Goal: Task Accomplishment & Management: Manage account settings

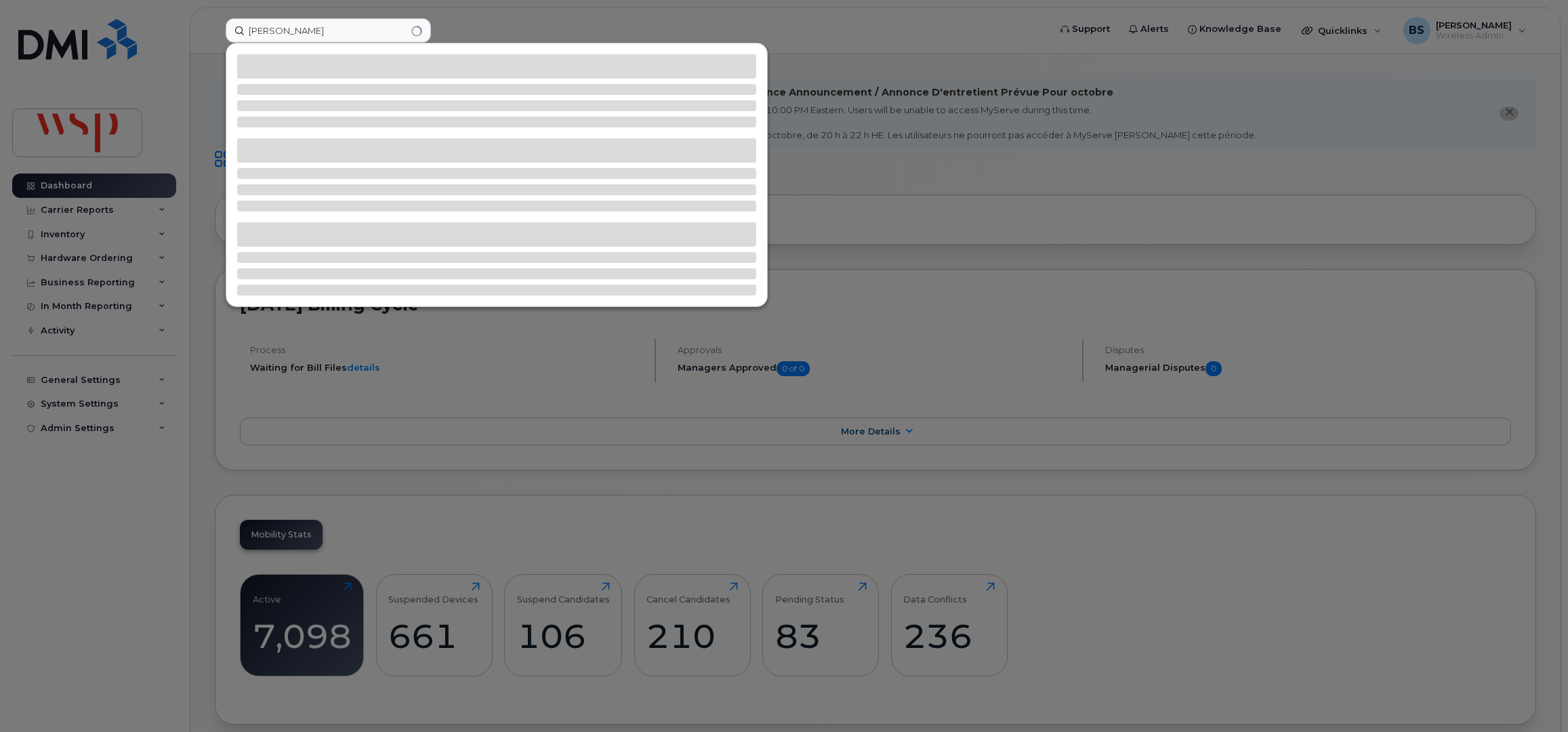
scroll to position [1299, 0]
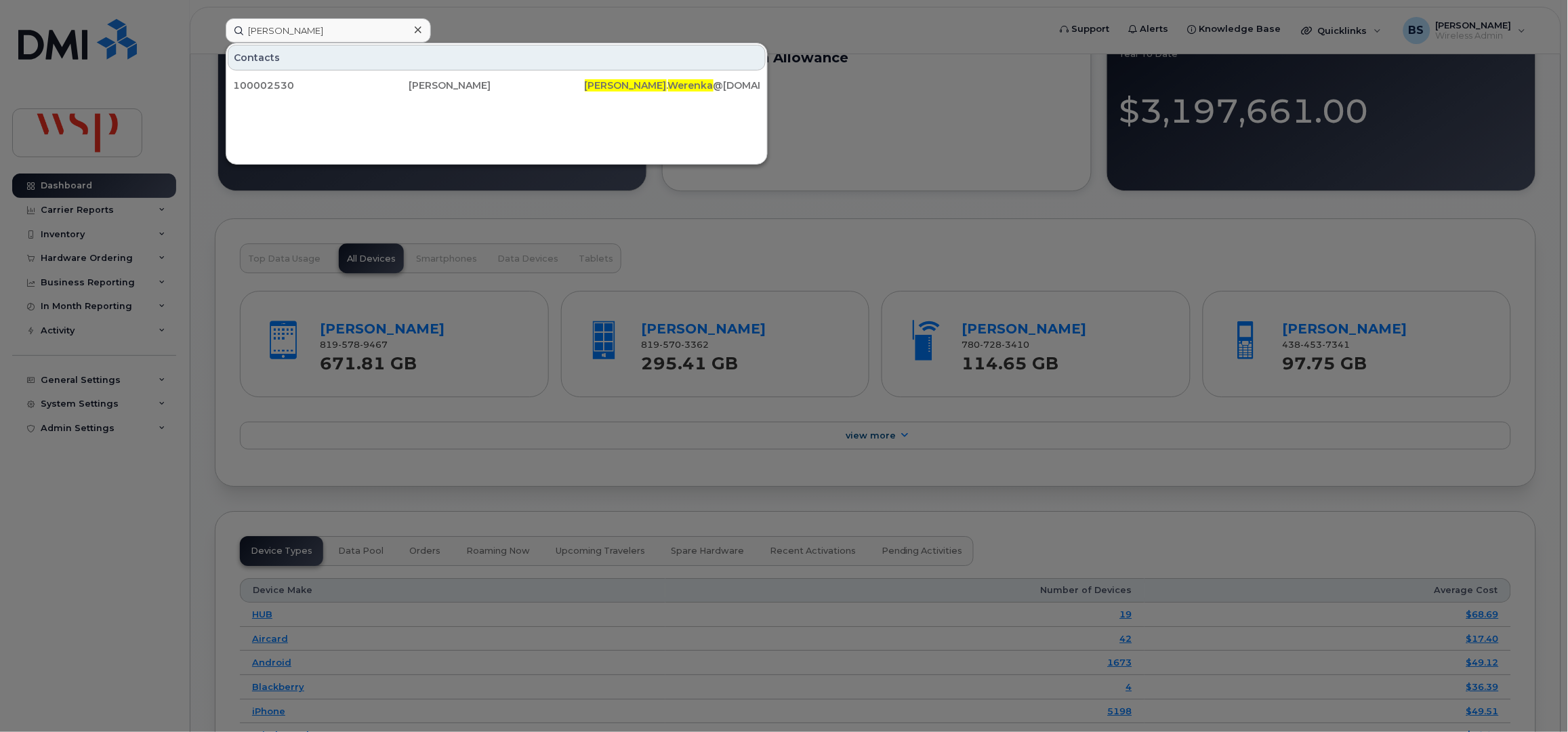
click at [253, 28] on input "Peter Werenka" at bounding box center [328, 30] width 206 height 25
click at [254, 28] on input "Peter Werenka" at bounding box center [328, 30] width 206 height 25
type input "Werenka"
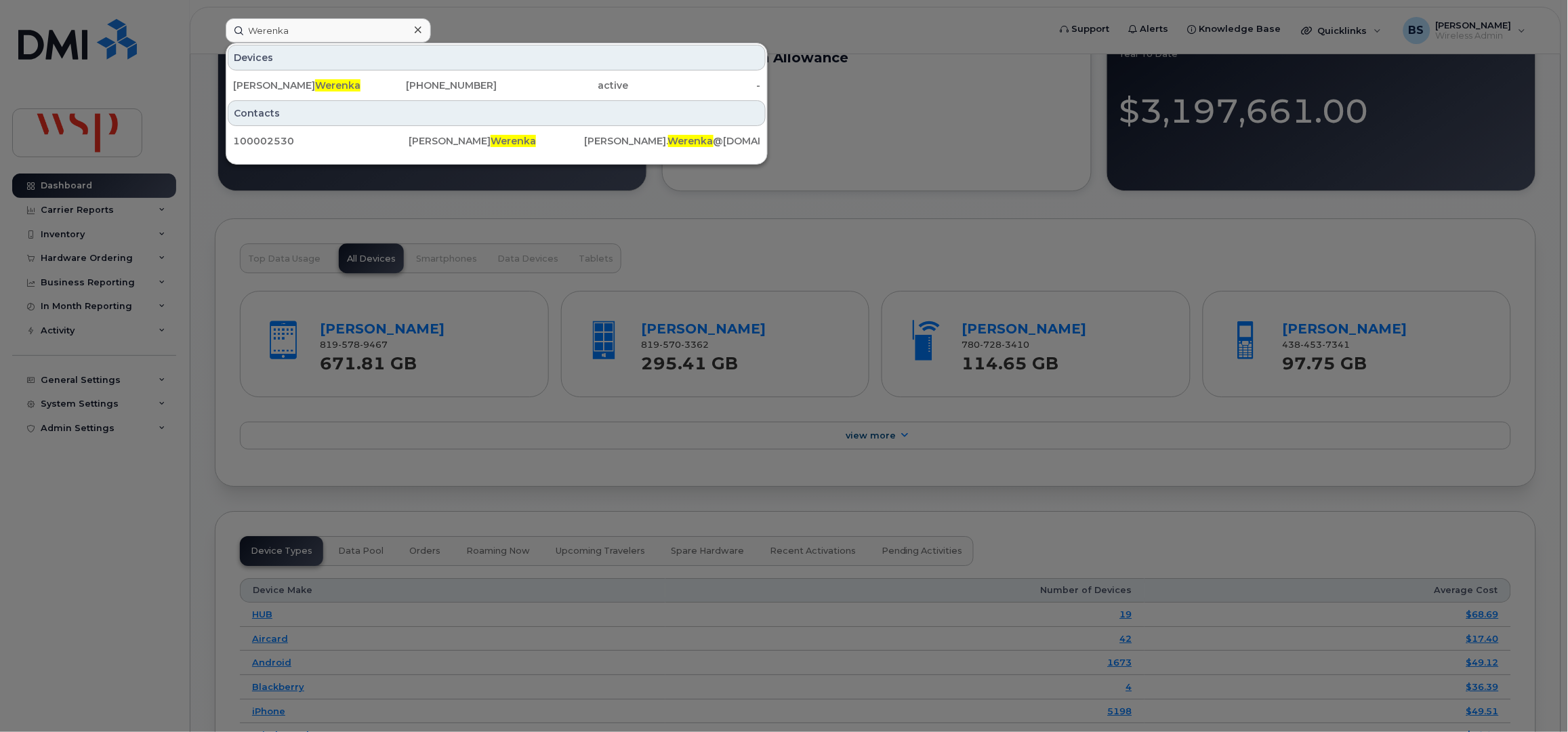
drag, startPoint x: 464, startPoint y: 82, endPoint x: 629, endPoint y: 166, distance: 185.2
click at [464, 82] on div "403-660-3401" at bounding box center [431, 85] width 132 height 14
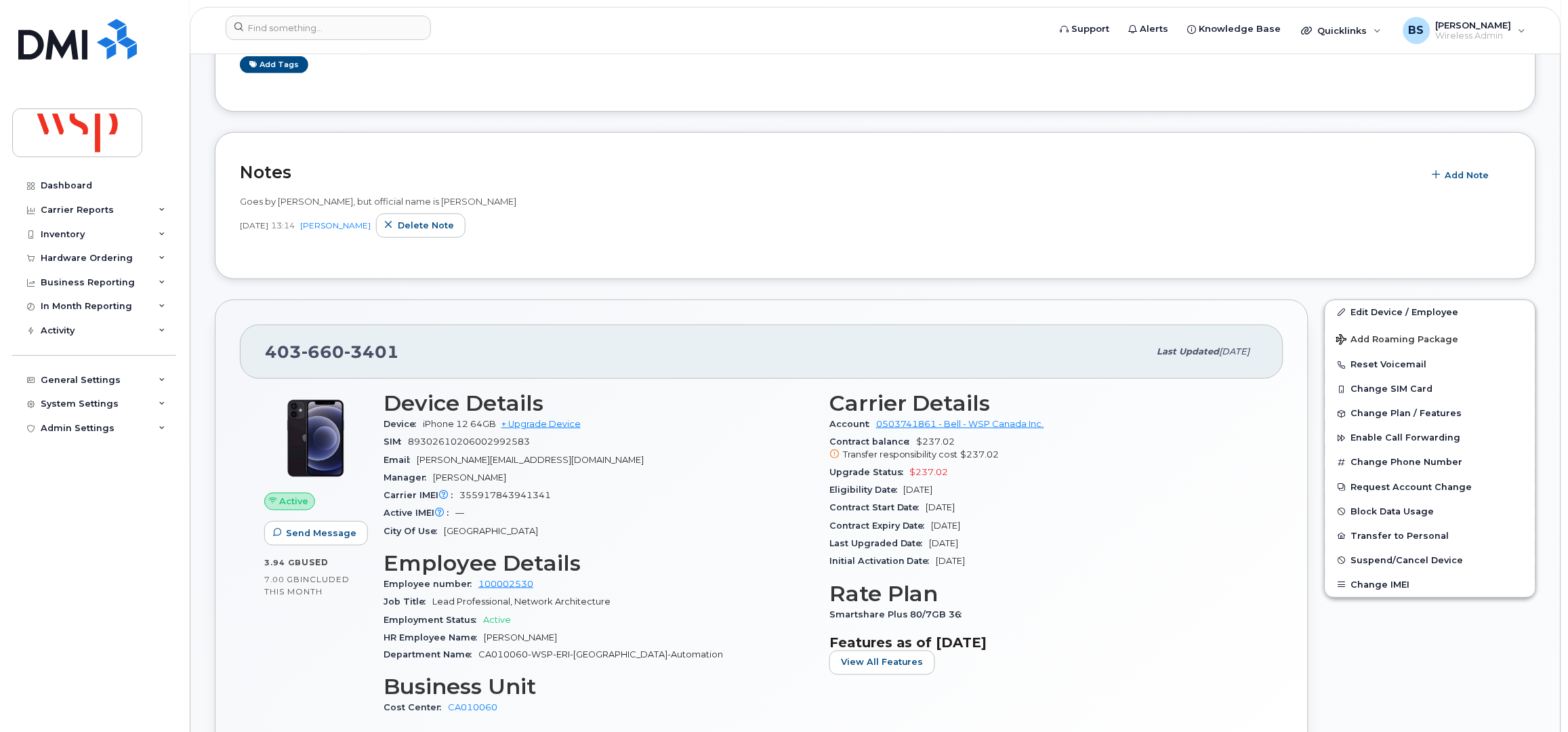
scroll to position [270, 0]
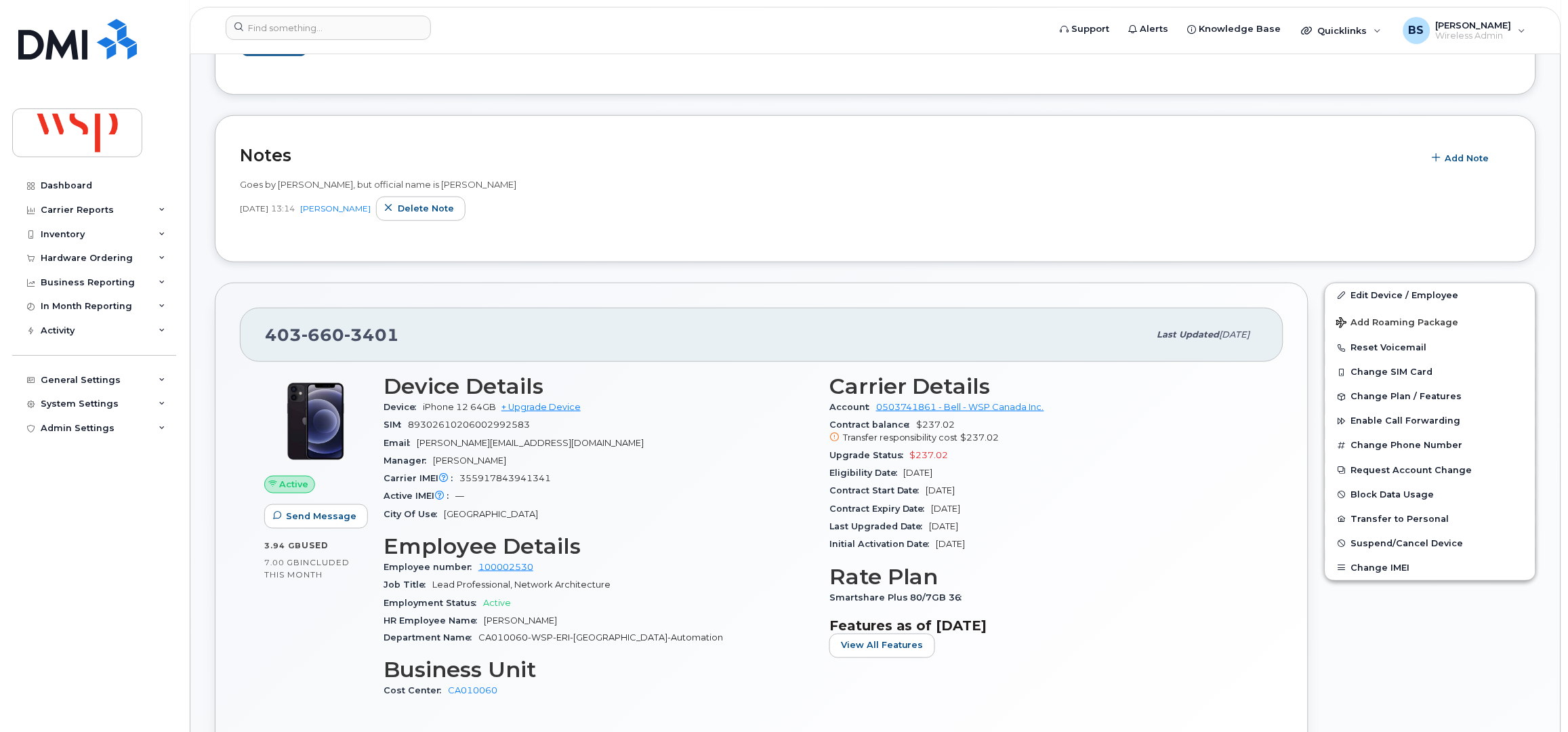
click at [496, 423] on span "89302610206002992583" at bounding box center [469, 424] width 122 height 10
copy span "89302610206002992583"
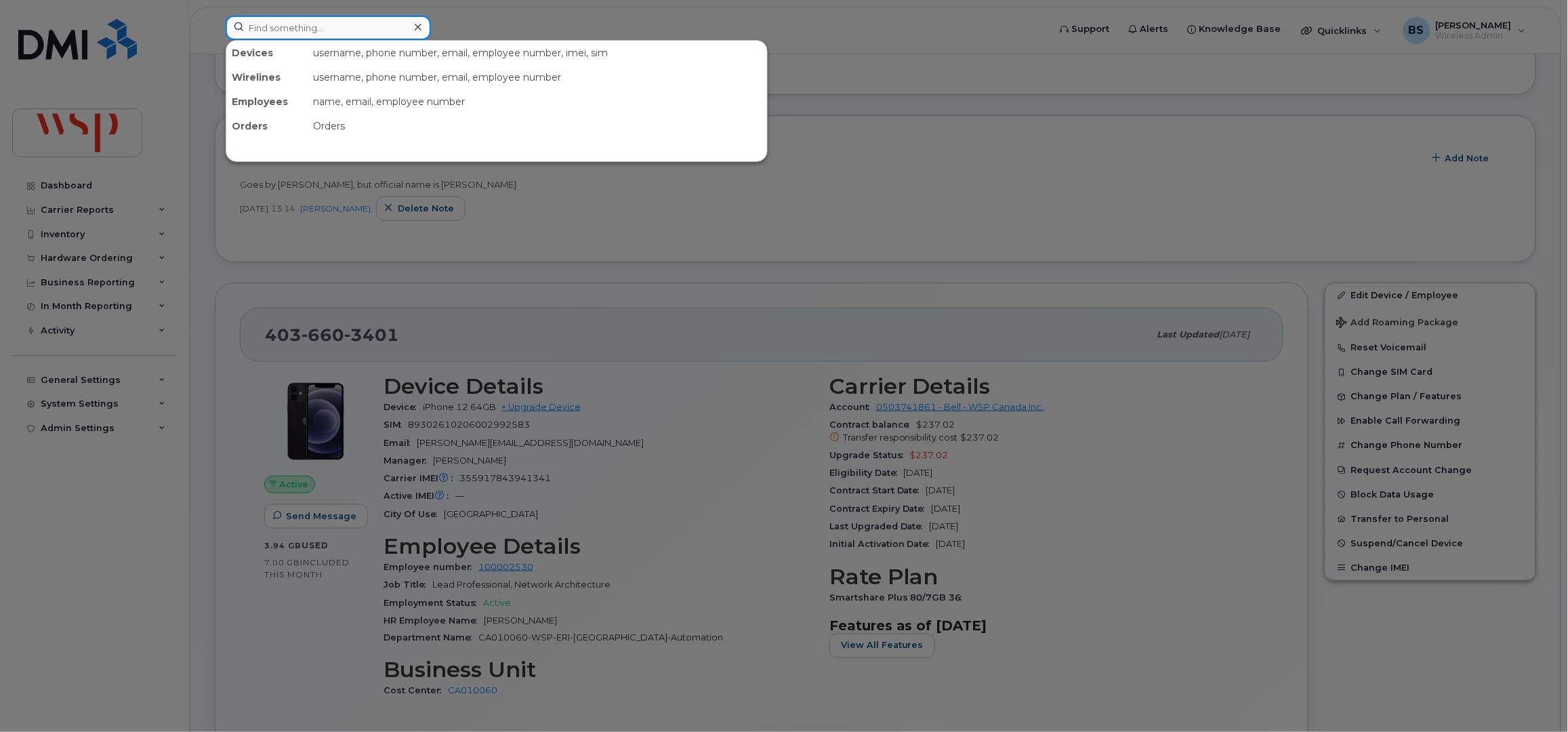
click at [393, 29] on input at bounding box center [328, 28] width 206 height 25
paste input "[PHONE_NUMBER]"
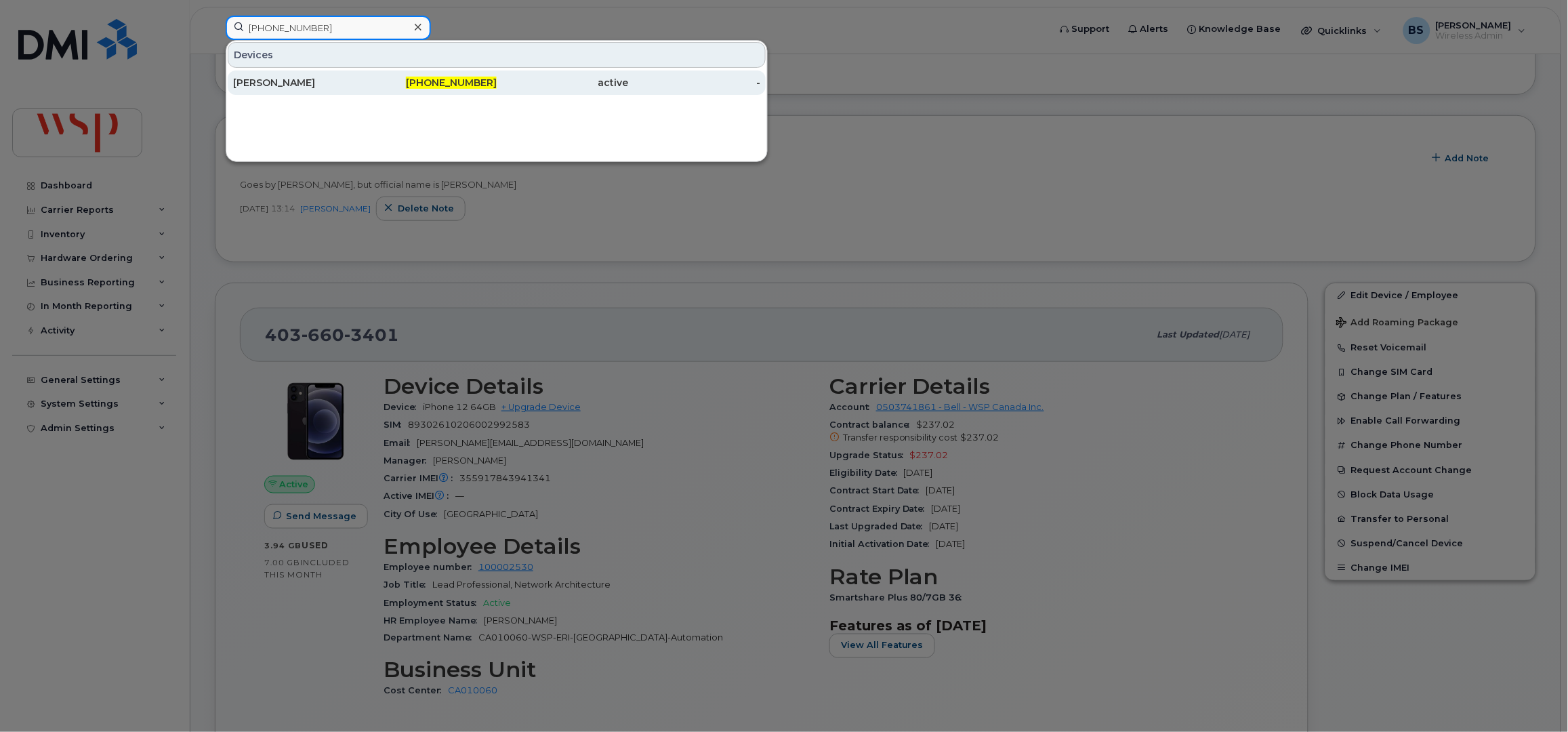
type input "[PHONE_NUMBER]"
click at [267, 82] on div "[PERSON_NAME]" at bounding box center [299, 82] width 132 height 14
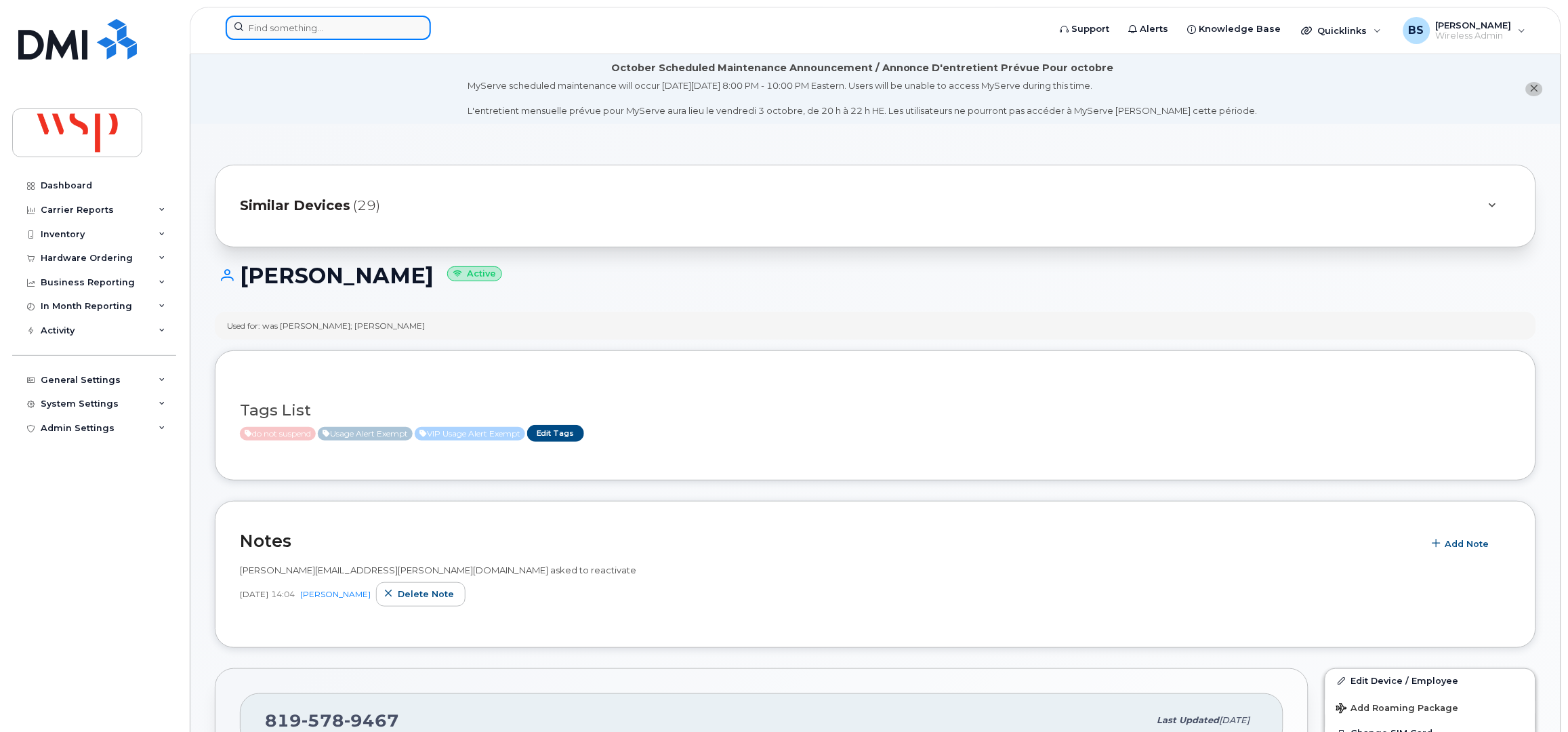
click at [332, 28] on input at bounding box center [328, 28] width 206 height 25
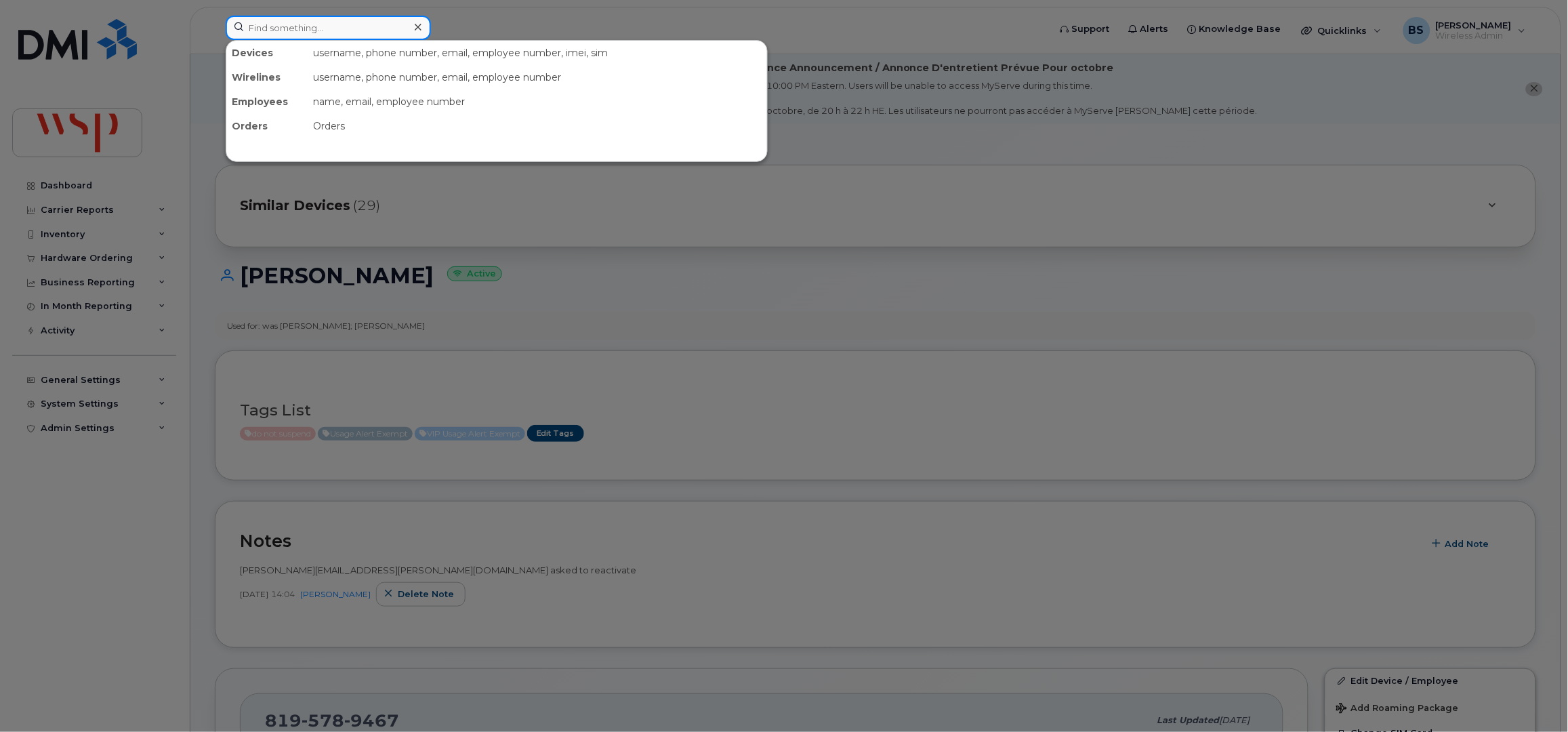
paste input "351835925462032"
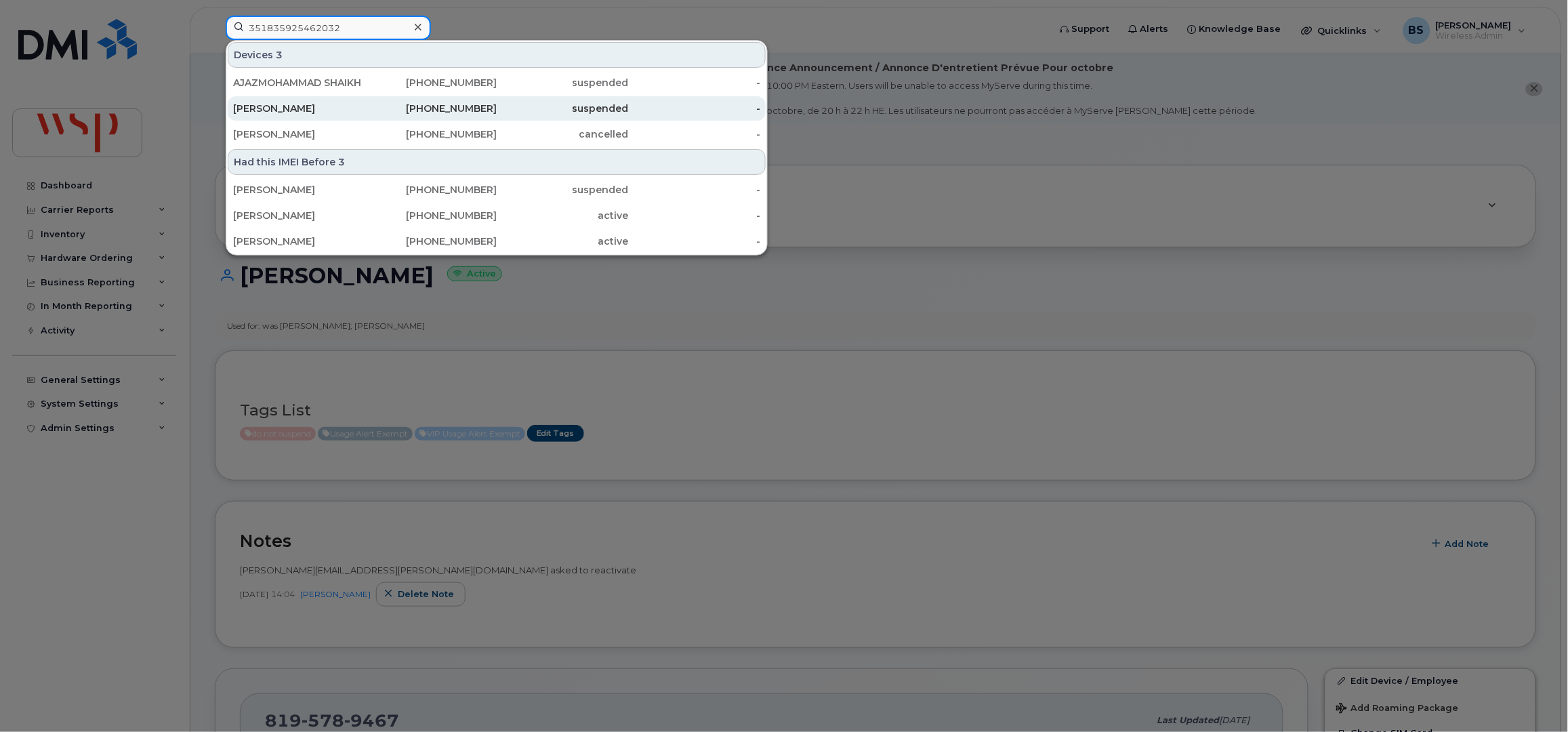
type input "351835925462032"
click at [264, 82] on div "AJAZMOHAMMAD SHAIKH" at bounding box center [299, 82] width 132 height 14
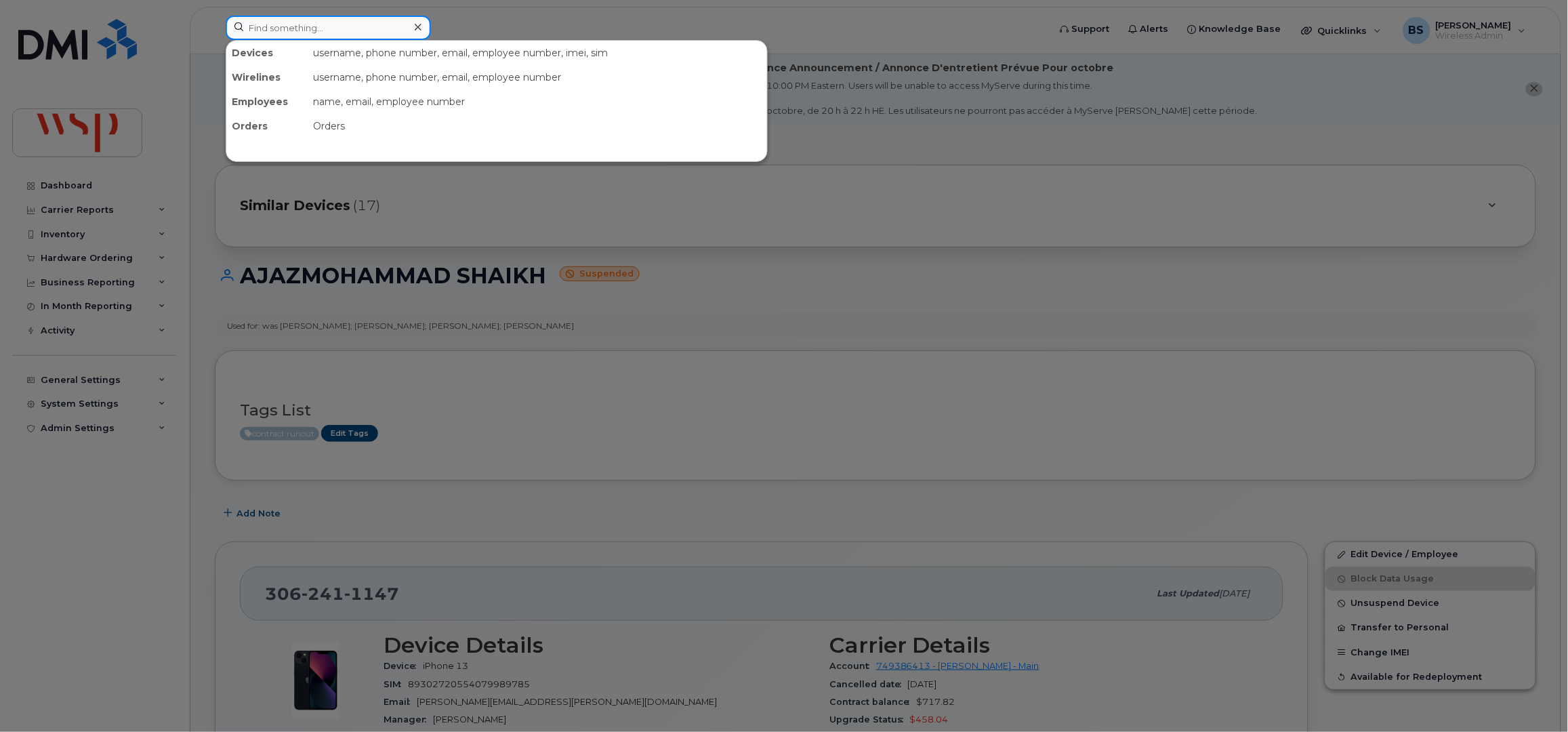
click at [324, 37] on input at bounding box center [328, 28] width 206 height 25
paste input "403.710.4159"
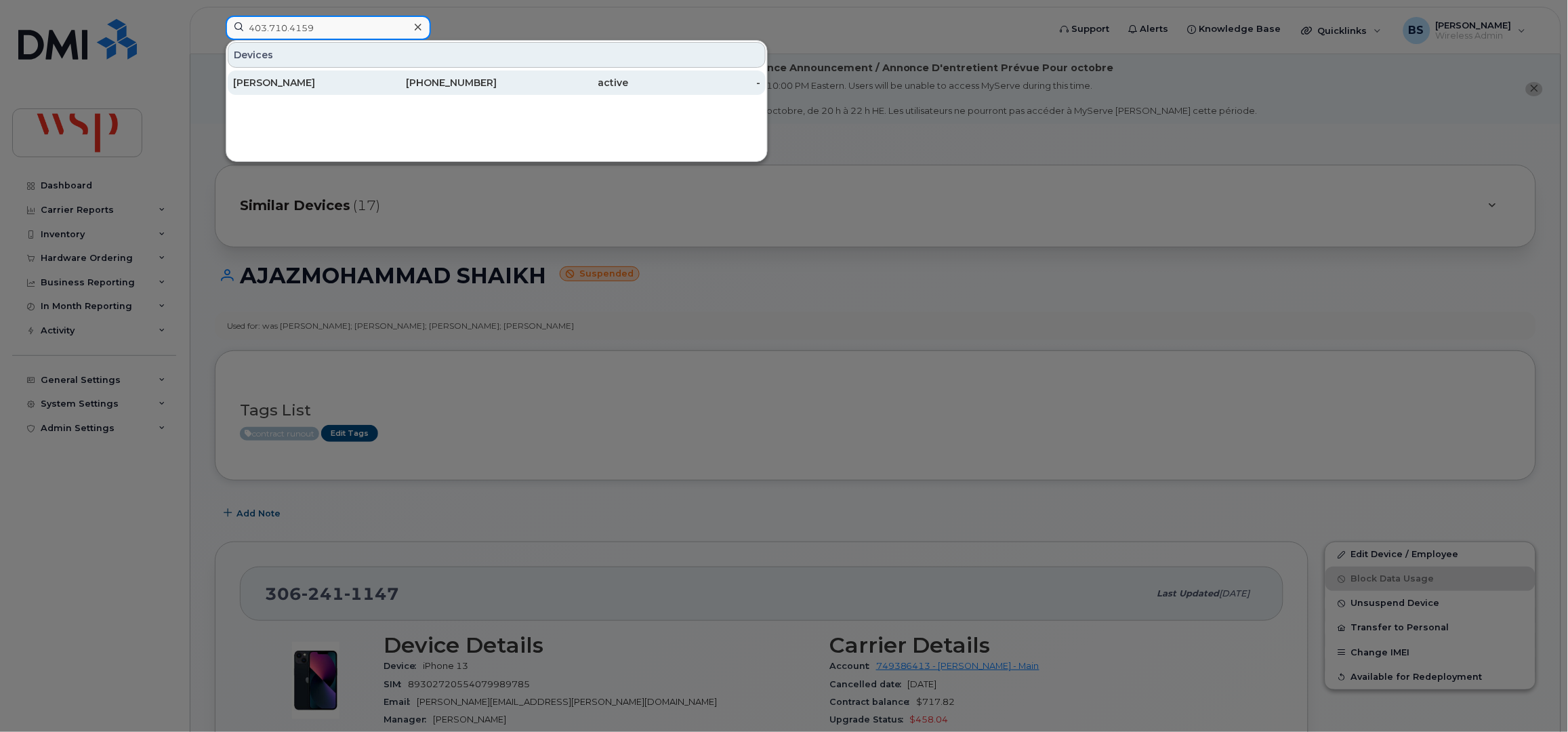
type input "403.710.4159"
click at [254, 82] on div "Luke Visser" at bounding box center [299, 82] width 132 height 14
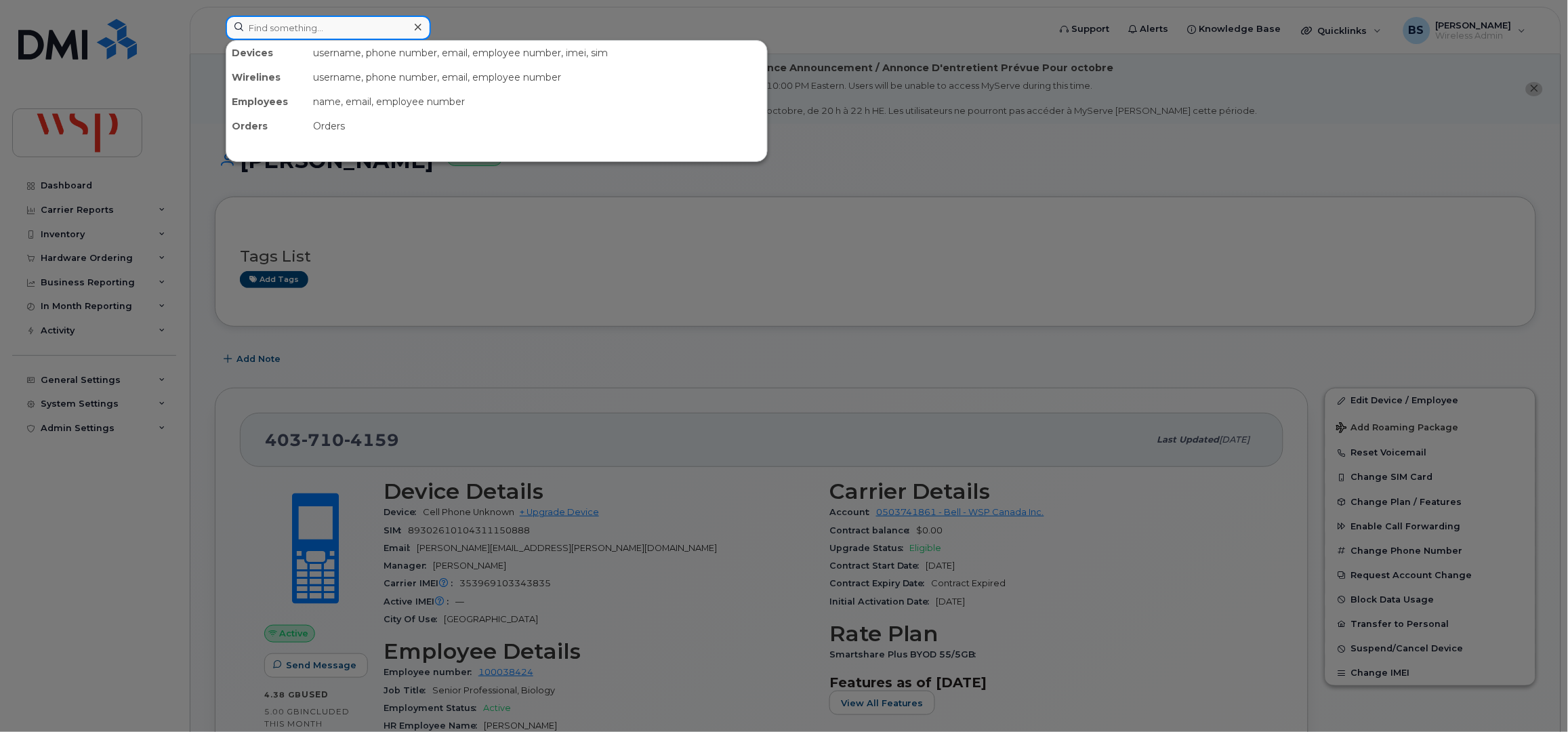
click at [325, 31] on input at bounding box center [328, 28] width 206 height 25
paste input "705-561-8644"
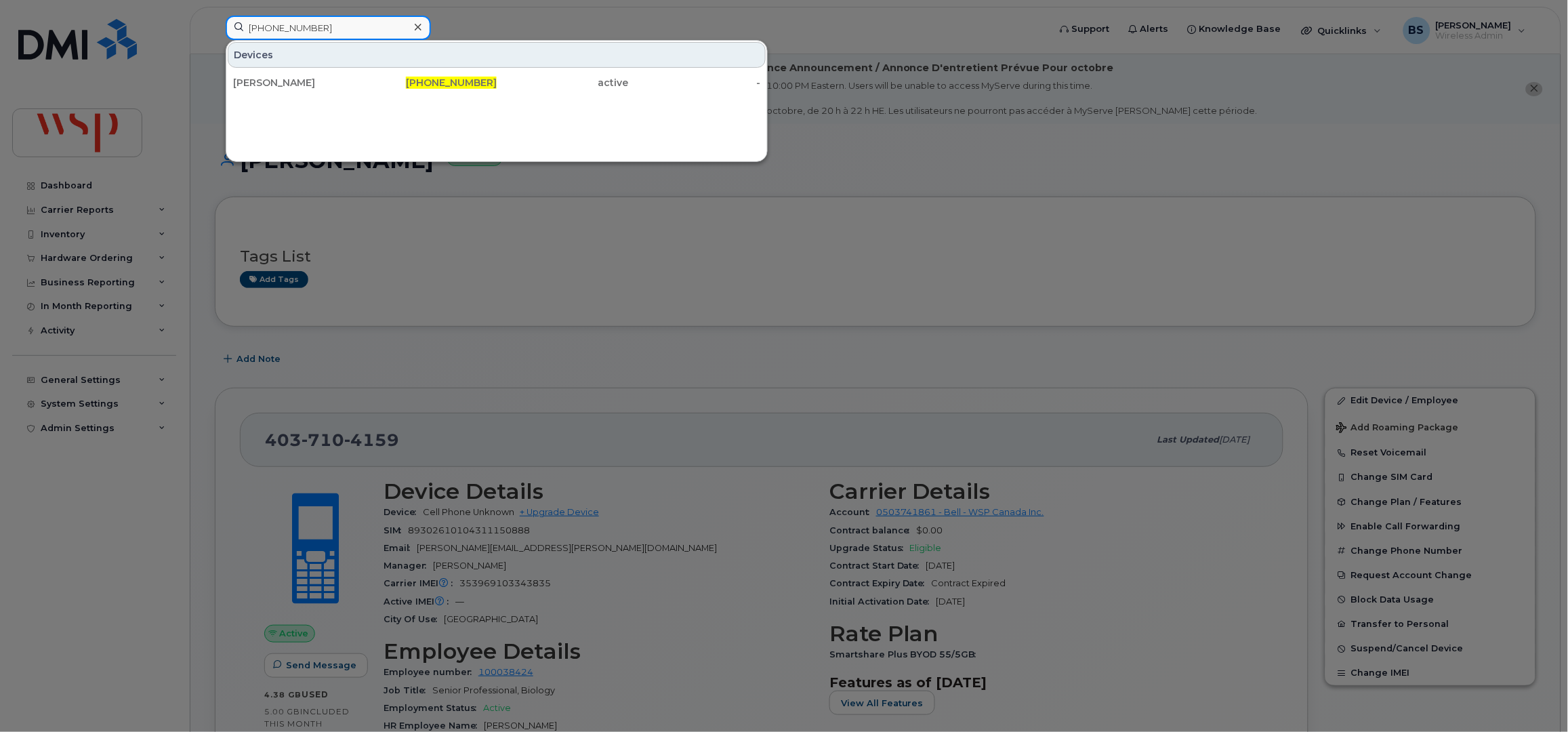
type input "705-561-8644"
click at [257, 79] on div "[PERSON_NAME]" at bounding box center [299, 82] width 132 height 14
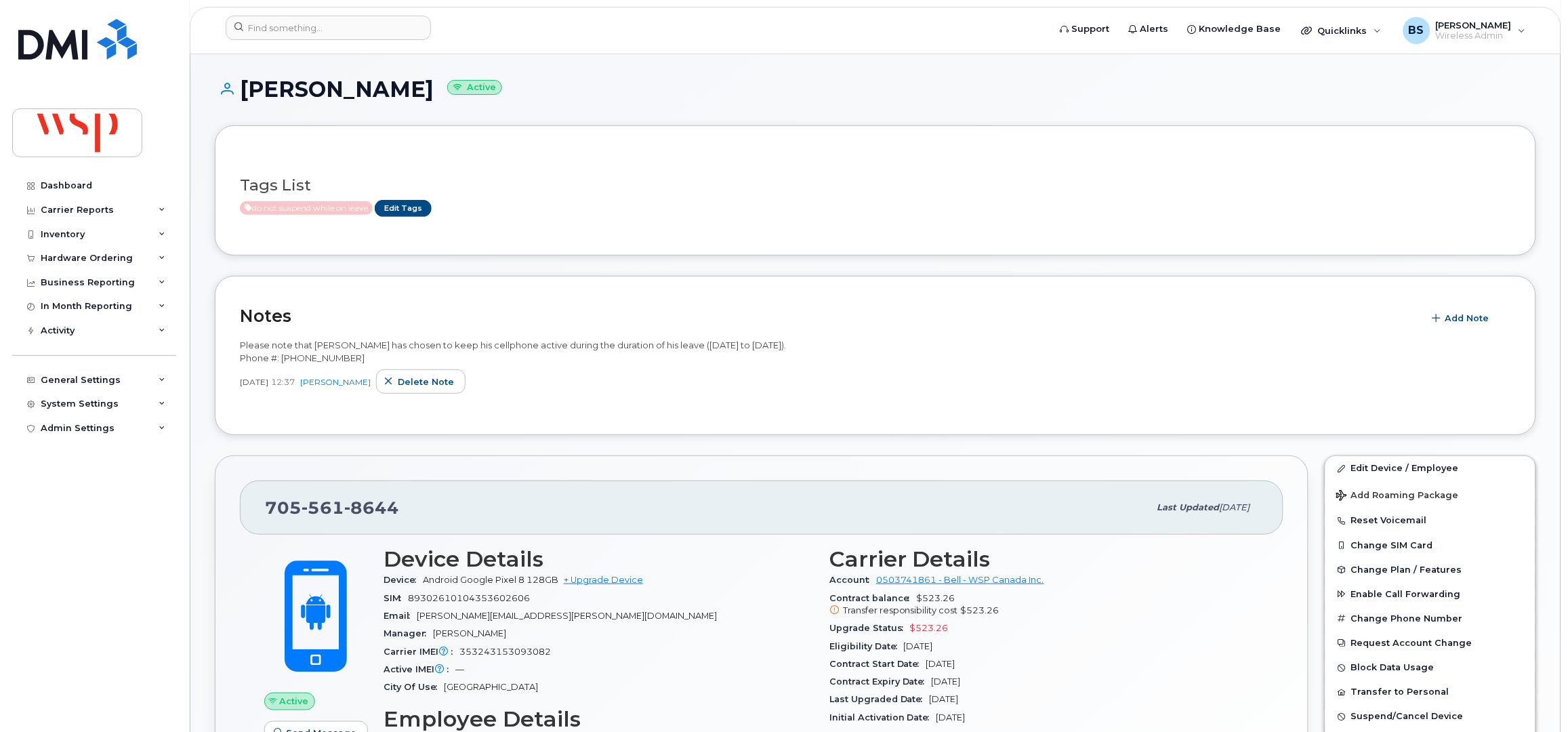
scroll to position [180, 0]
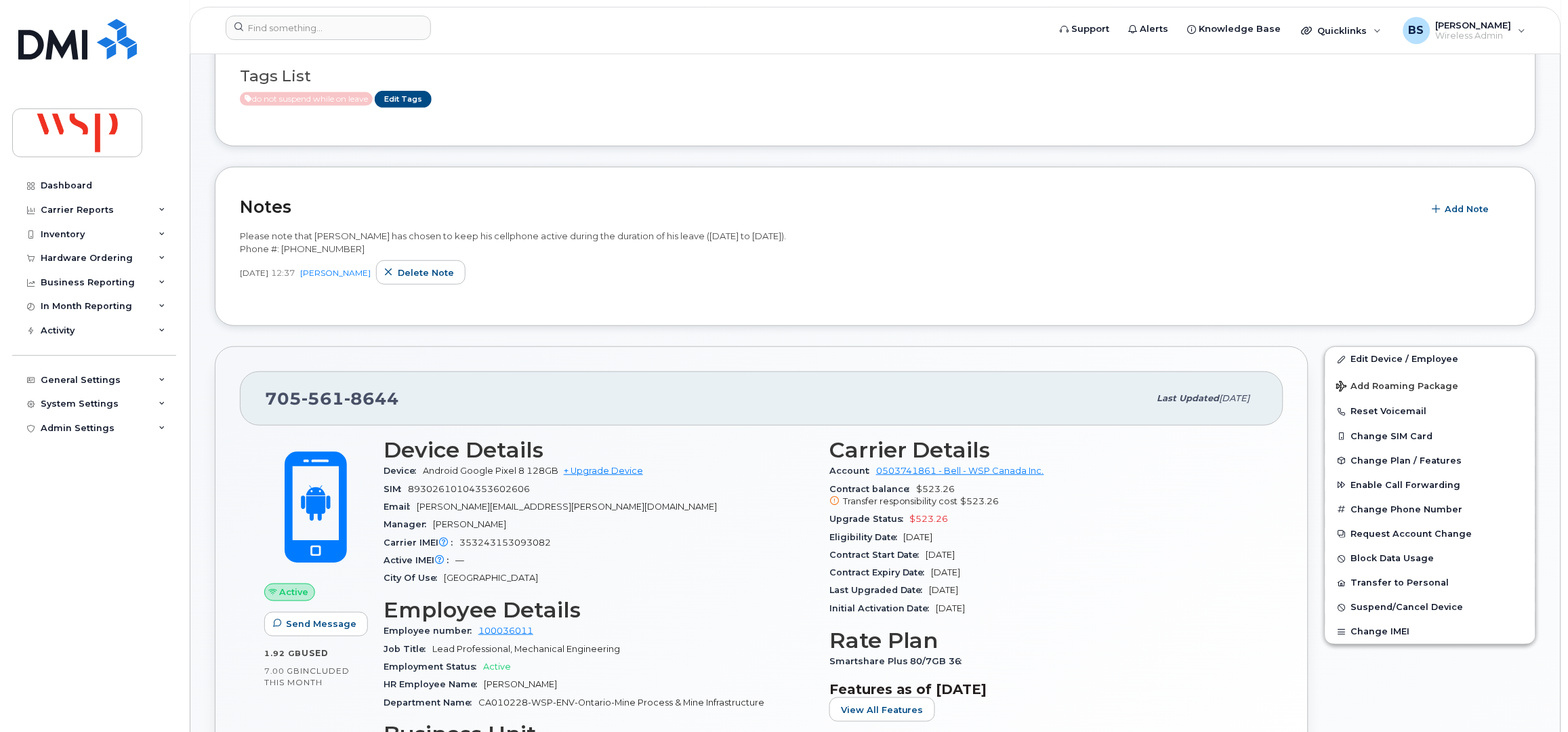
drag, startPoint x: 990, startPoint y: 590, endPoint x: 824, endPoint y: 590, distance: 166.0
click at [824, 590] on div "Carrier Details Account 0503741861 - Bell - WSP Canada Inc. Contract balance $5…" at bounding box center [1044, 607] width 446 height 354
copy div "Contract Expiry Date Jan 30, 2027"
drag, startPoint x: 954, startPoint y: 532, endPoint x: 807, endPoint y: 540, distance: 147.2
click at [826, 535] on div "Carrier Details Account 0503741861 - Bell - WSP Canada Inc. Contract balance $5…" at bounding box center [1044, 607] width 446 height 354
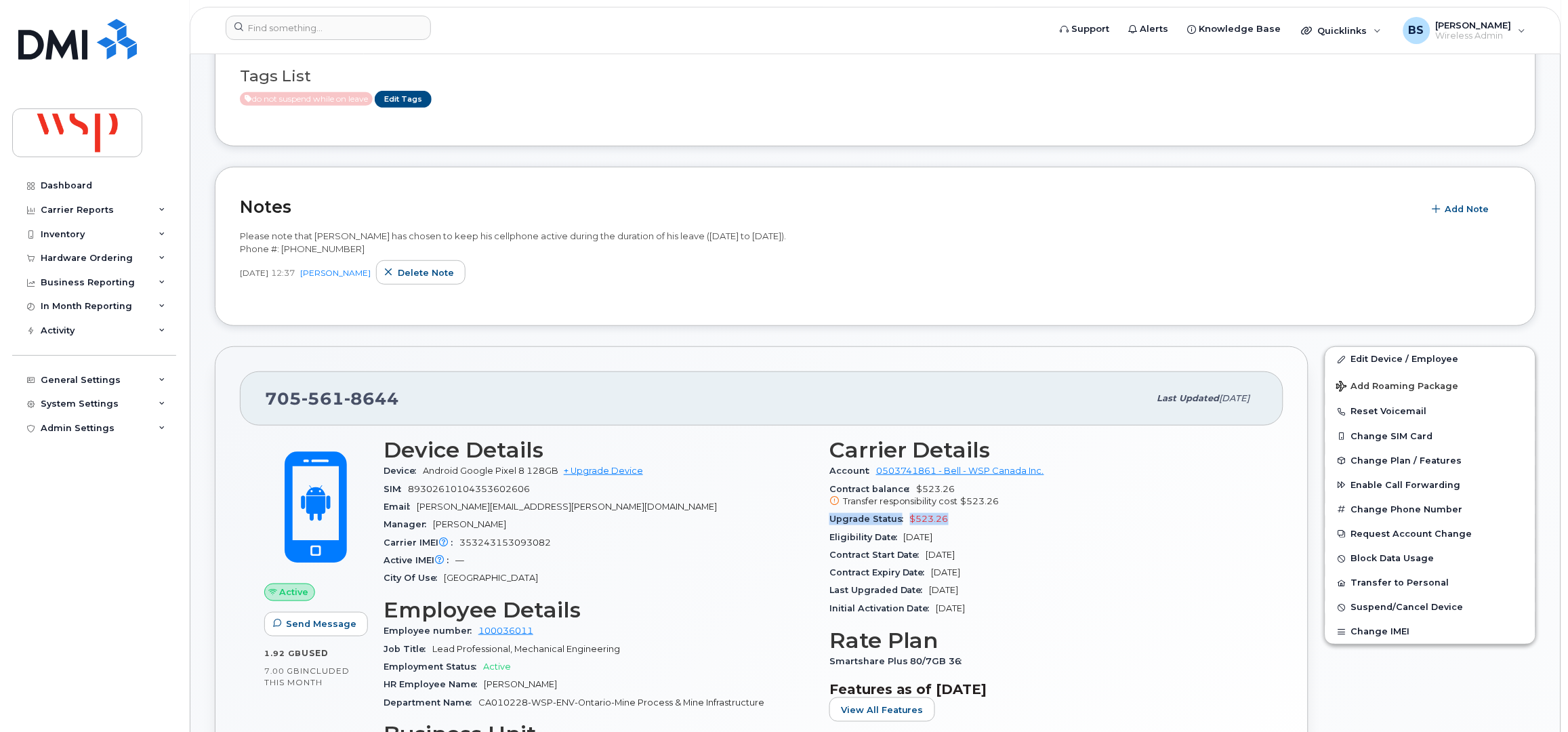
copy div "Upgrade Status $523.26"
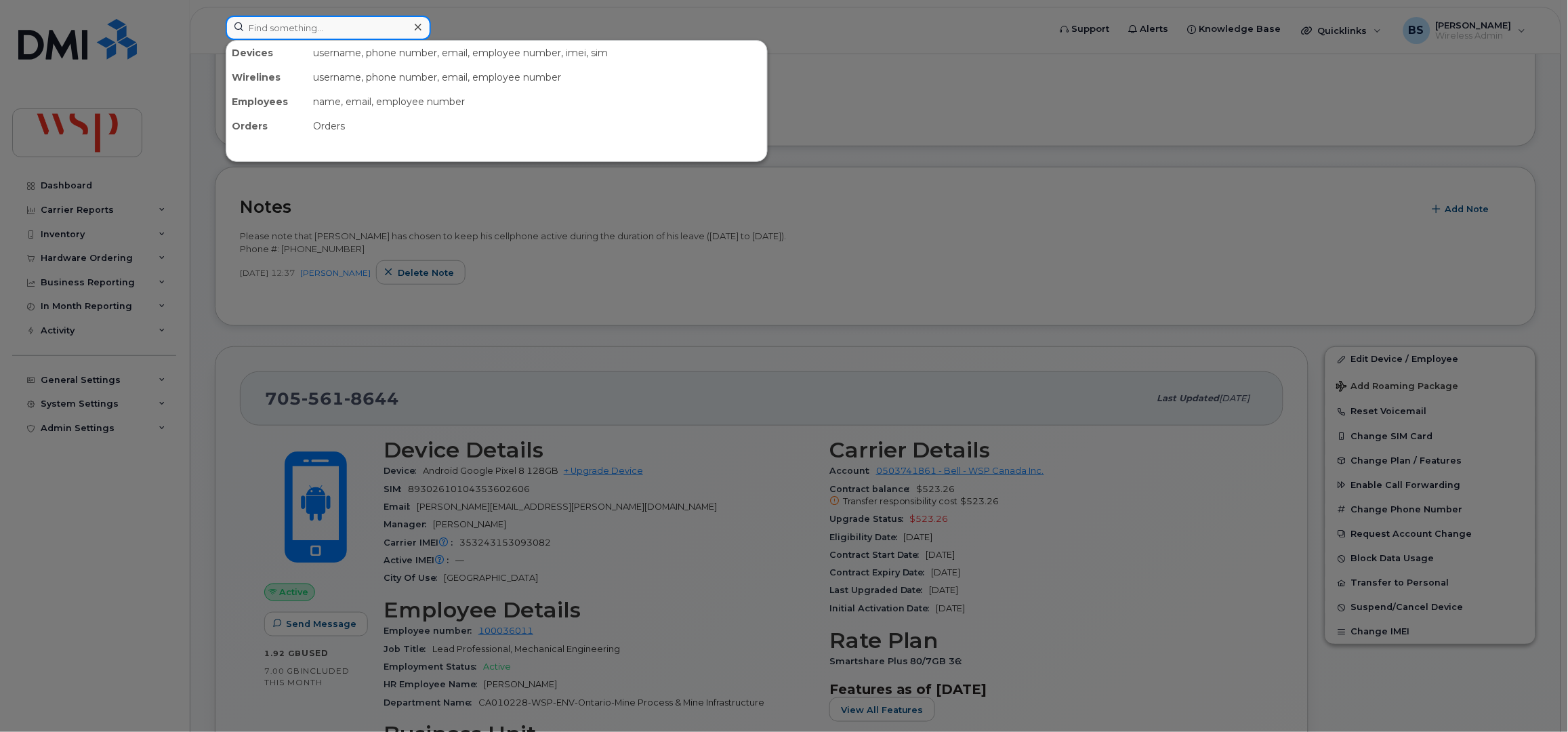
click at [310, 35] on input at bounding box center [328, 28] width 206 height 25
paste input "250.327.4238"
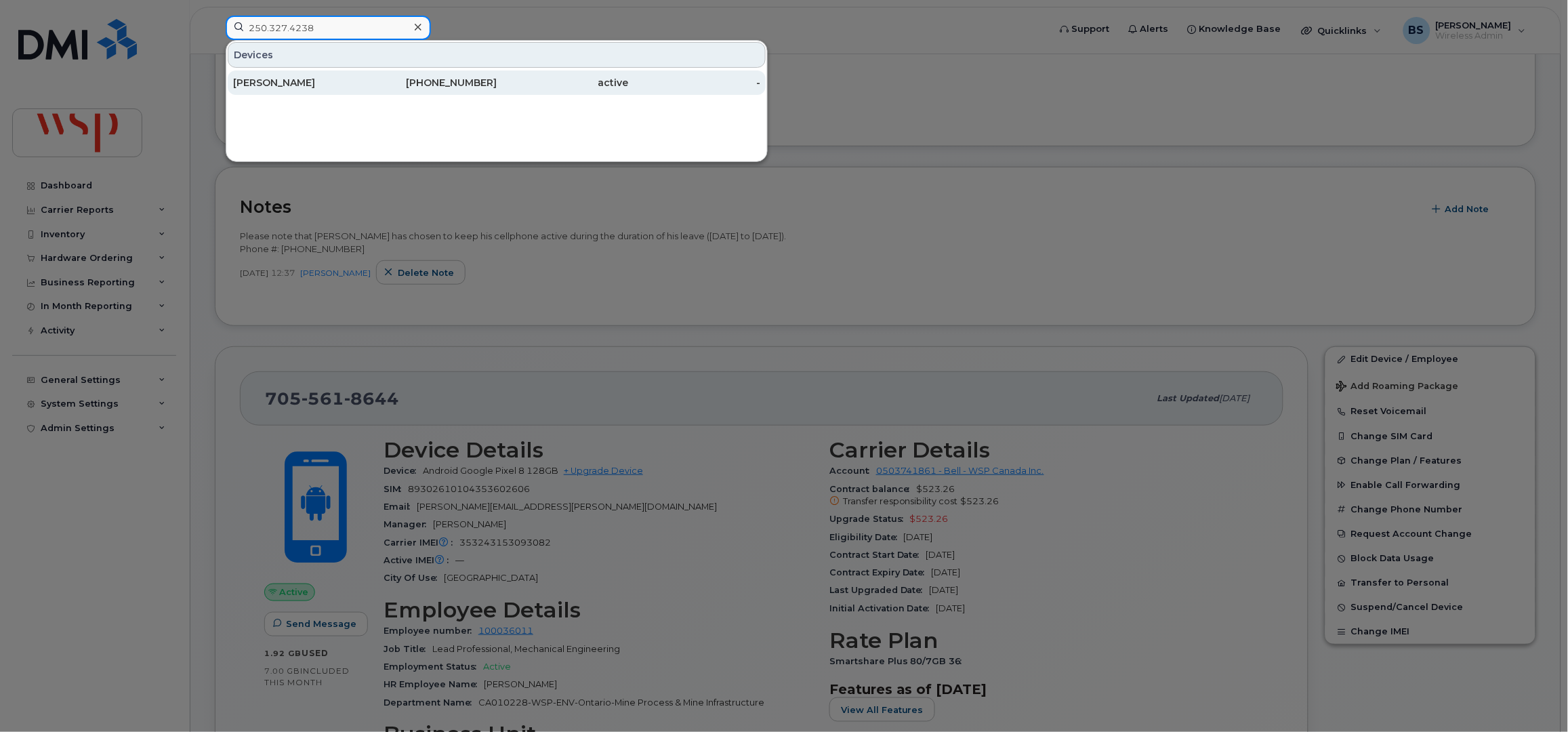
type input "250.327.4238"
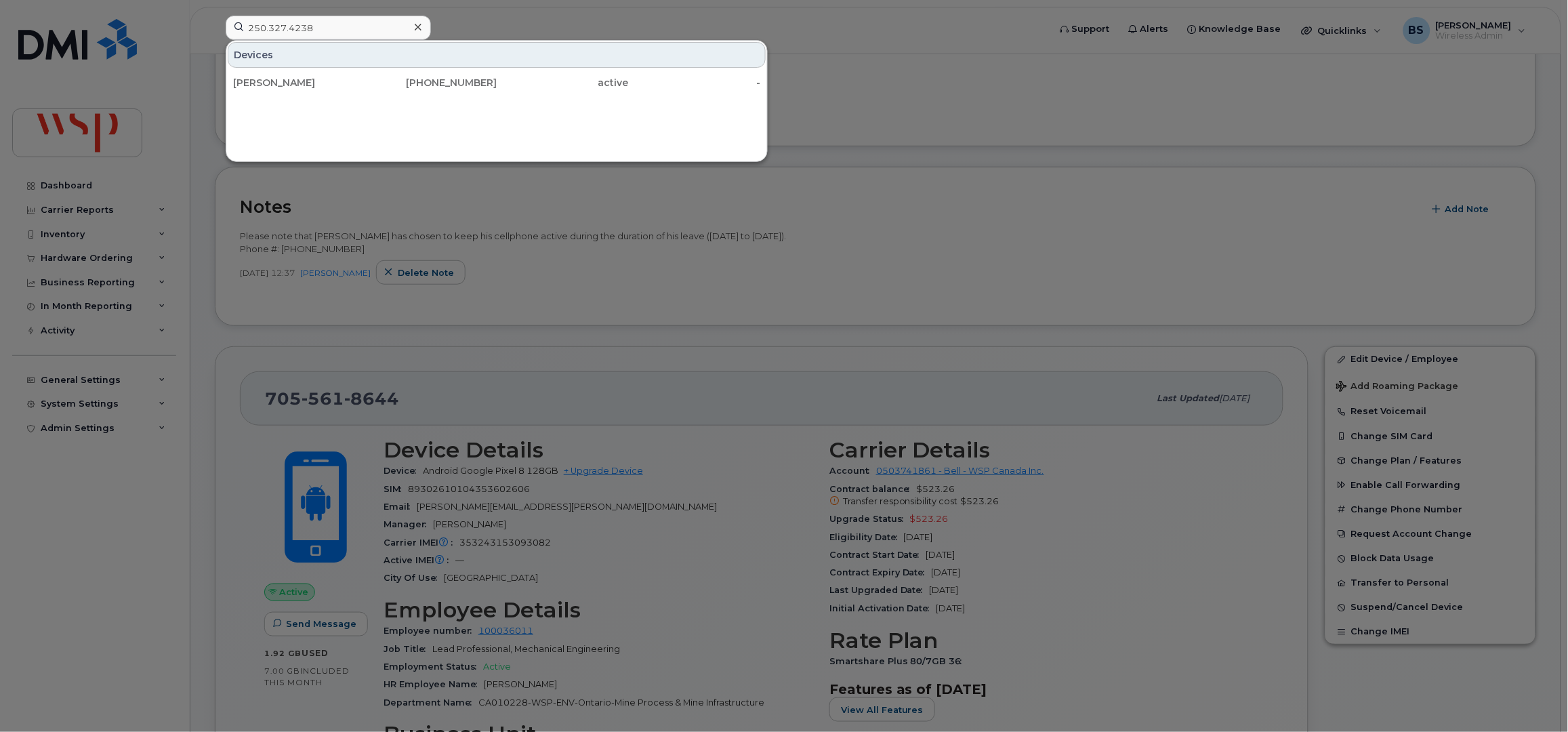
drag, startPoint x: 275, startPoint y: 76, endPoint x: 451, endPoint y: 145, distance: 189.0
click at [275, 76] on div "Matthew Bowser" at bounding box center [299, 82] width 132 height 14
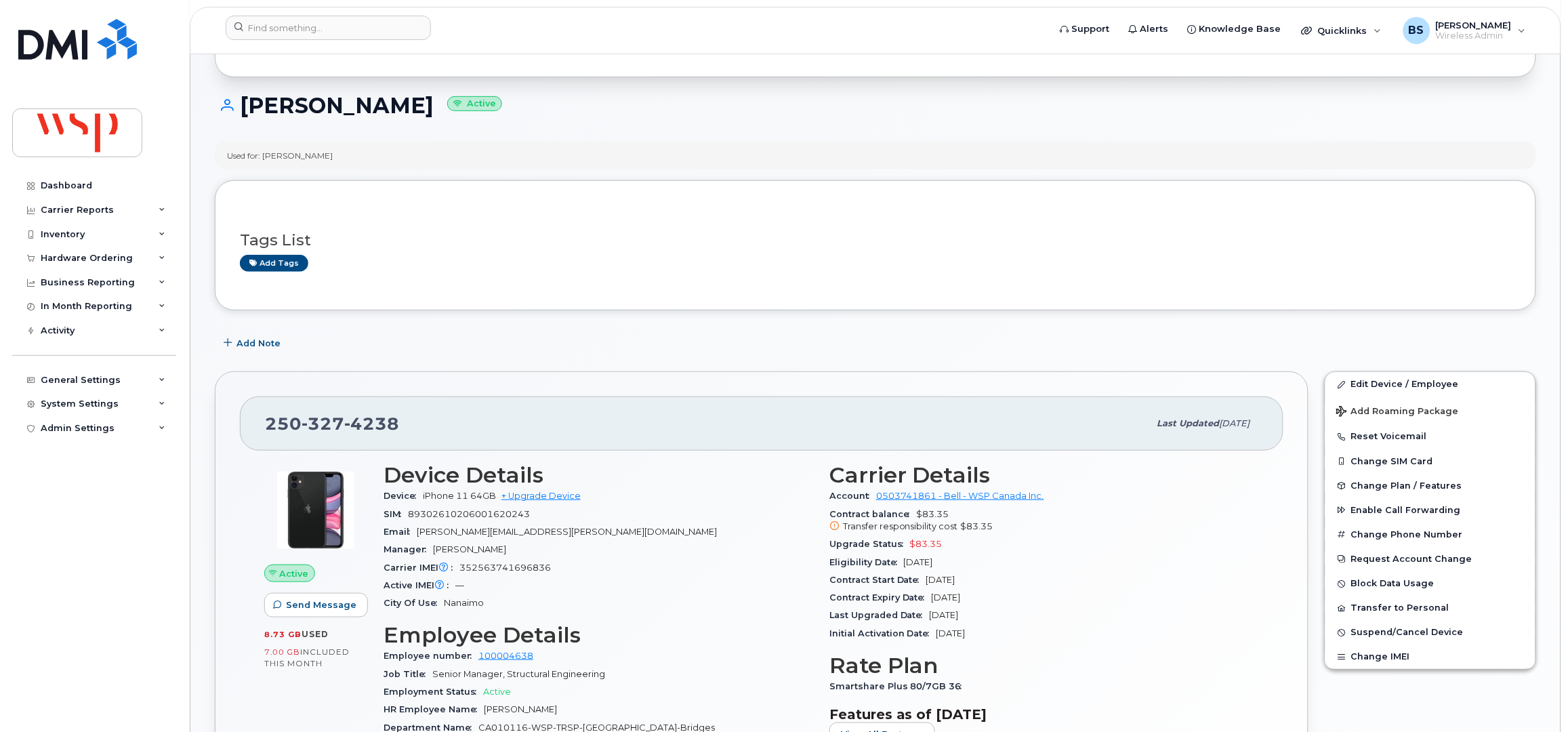
scroll to position [180, 0]
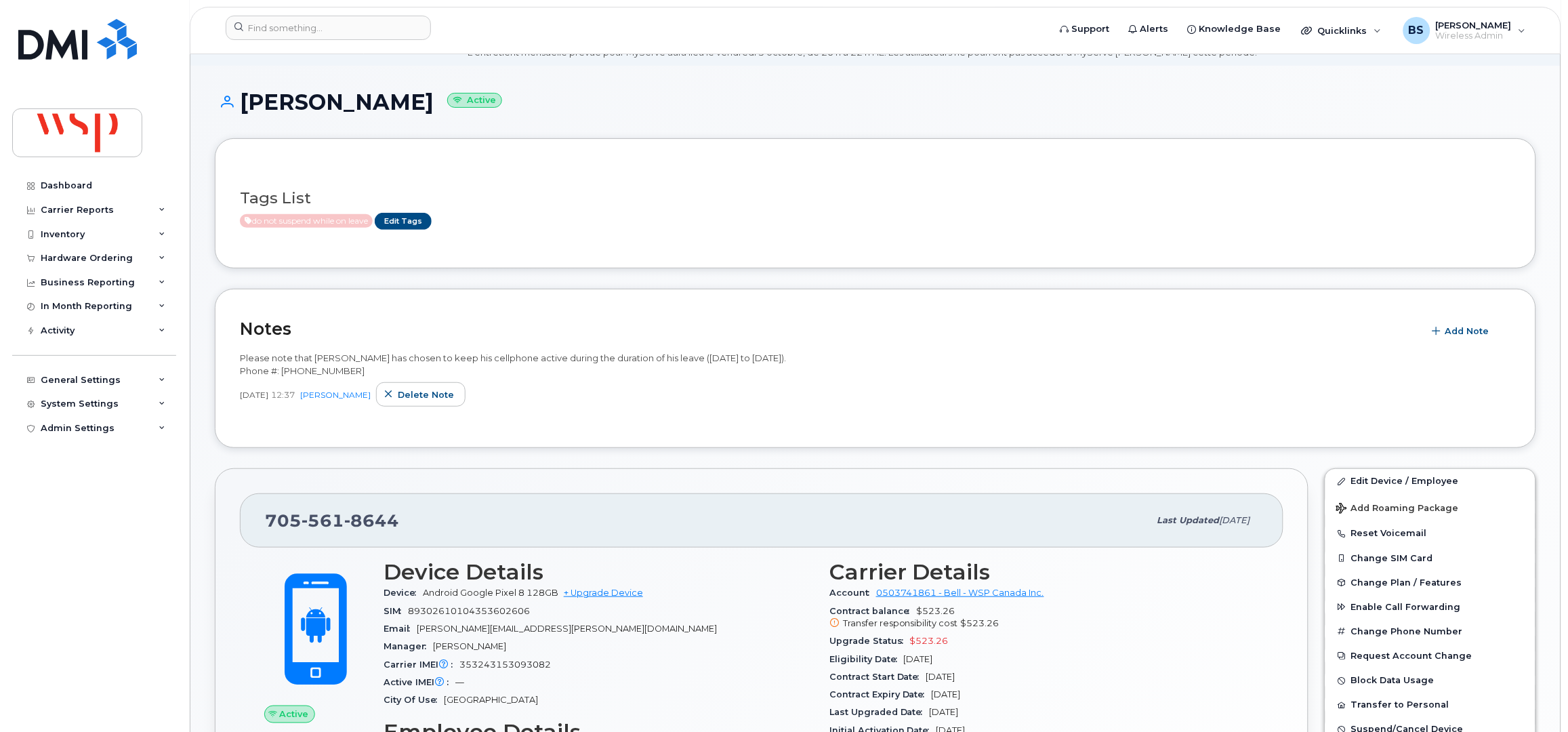
scroll to position [89, 0]
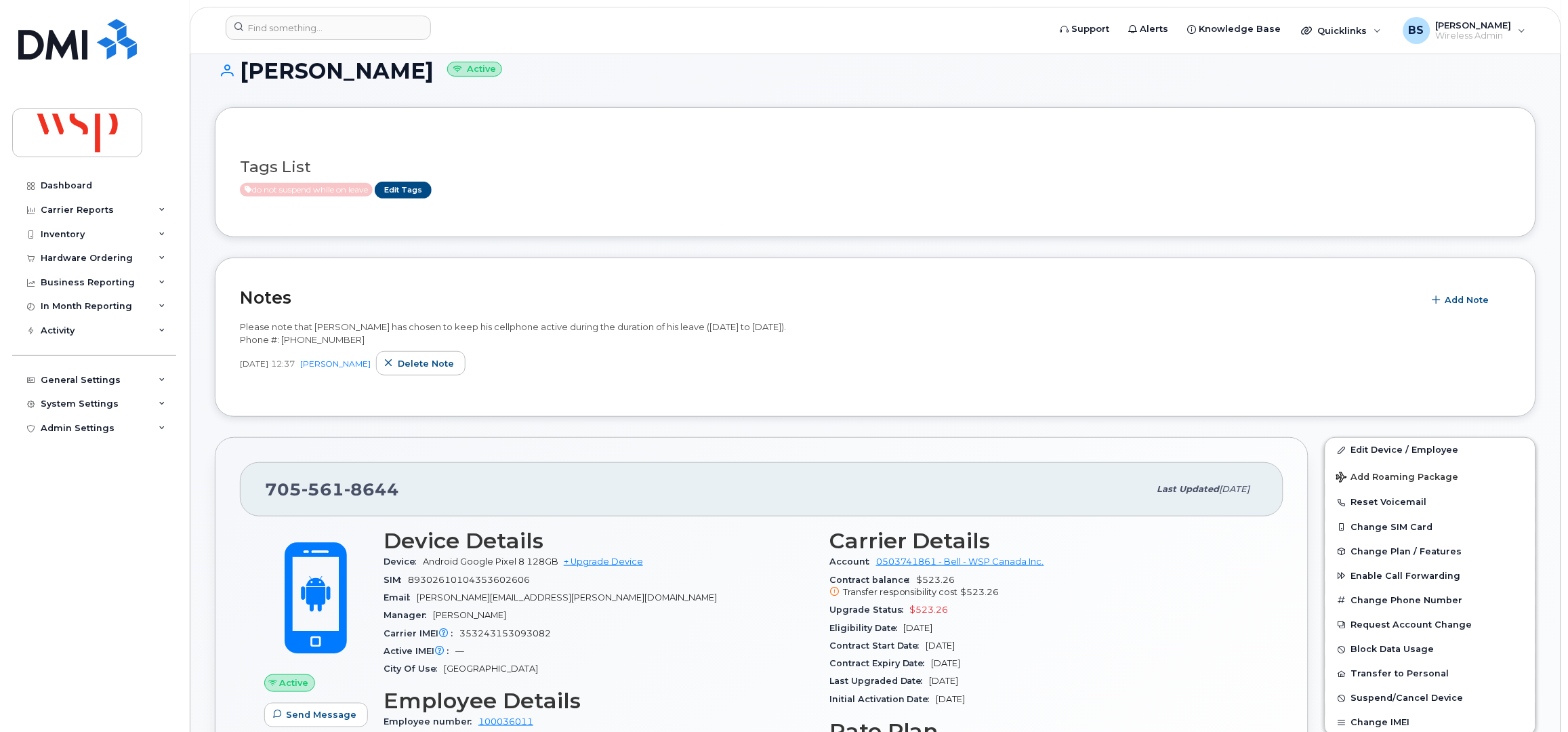
click at [514, 639] on span "353243153093082" at bounding box center [505, 633] width 91 height 10
copy span "353243153093082"
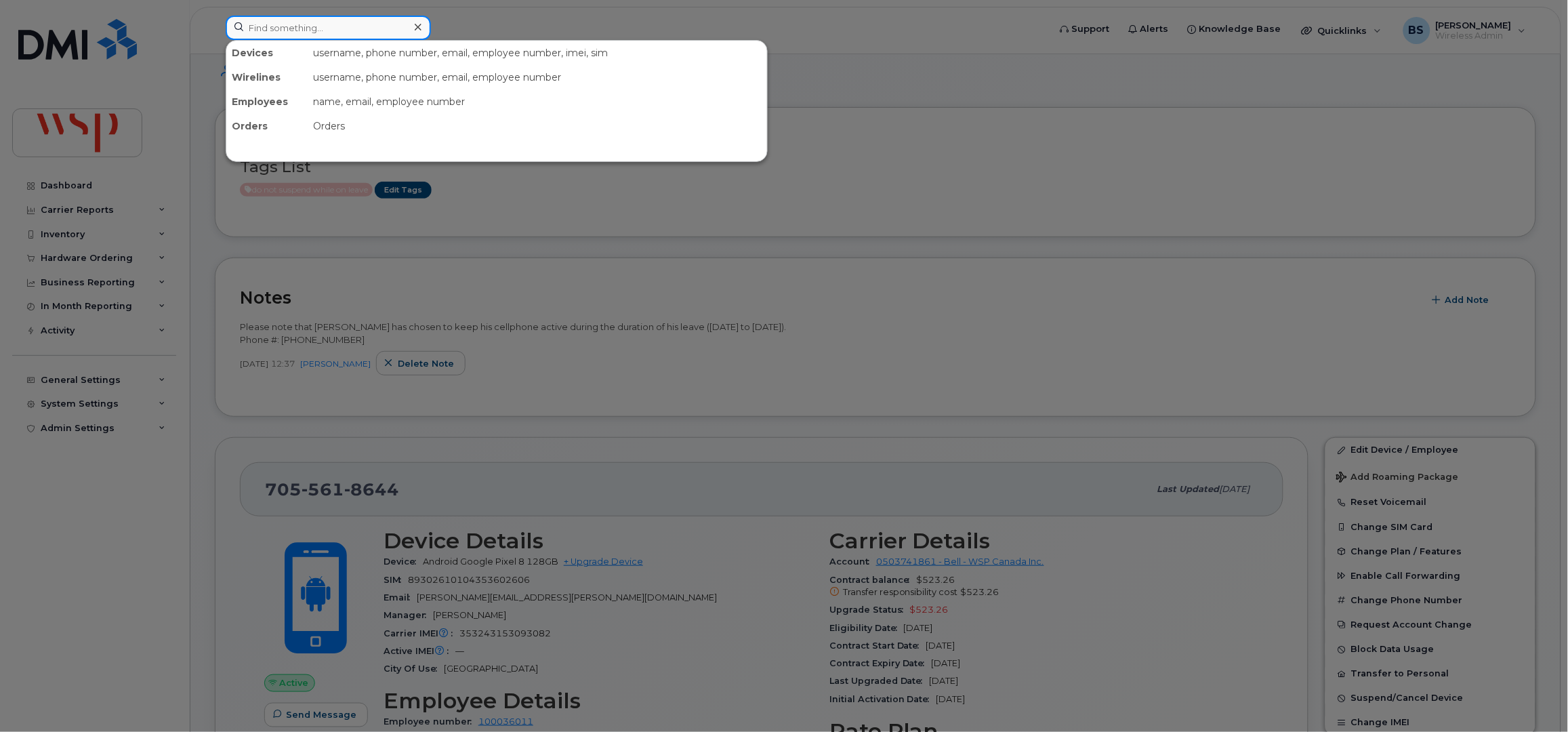
click at [379, 28] on input at bounding box center [328, 28] width 206 height 25
paste input "5879205485"
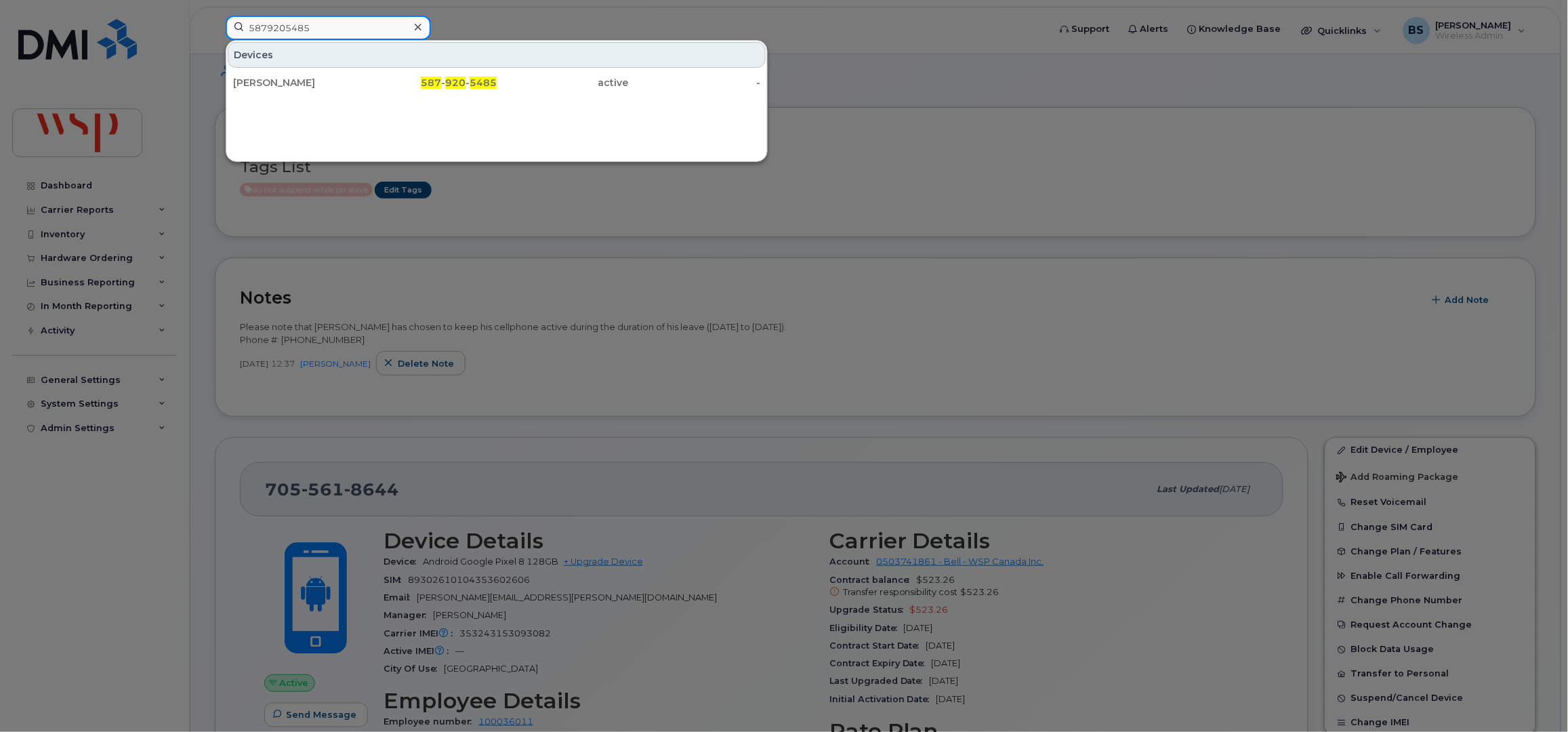
type input "5879205485"
click at [295, 78] on div "BRENT MERRITT" at bounding box center [299, 82] width 132 height 14
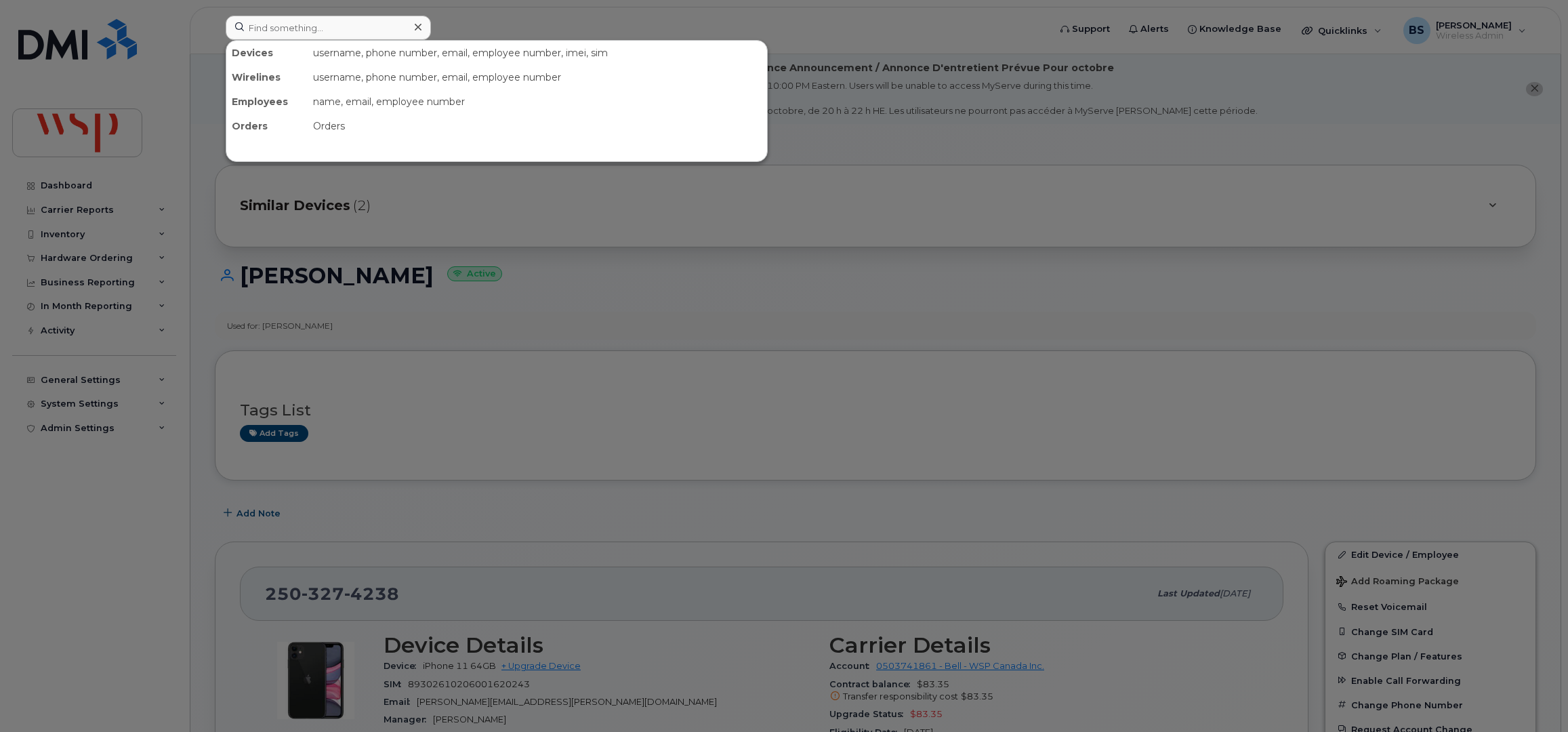
scroll to position [180, 0]
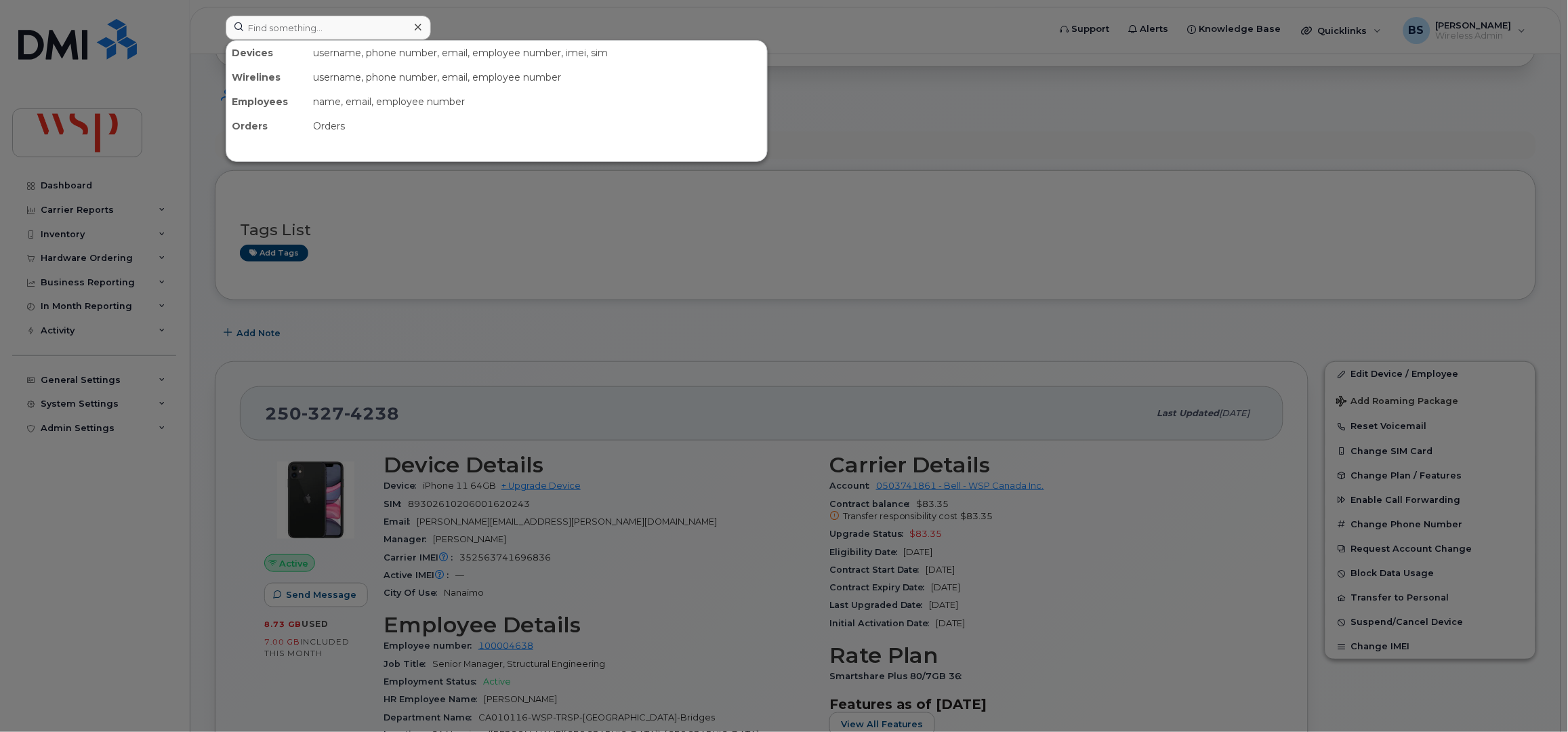
click at [304, 25] on input at bounding box center [328, 28] width 206 height 25
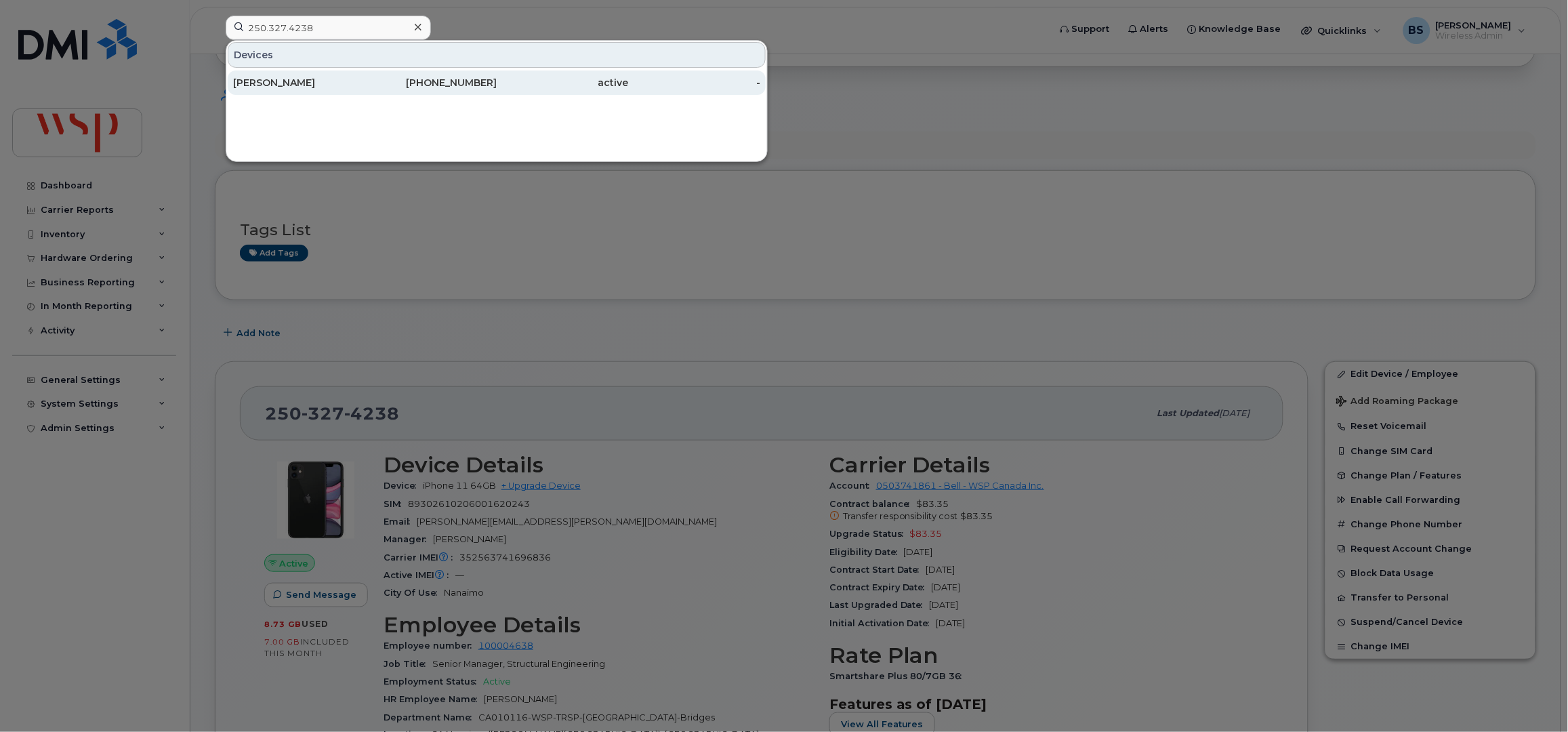
type input "250.327.4238"
click at [267, 82] on div "[PERSON_NAME]" at bounding box center [299, 82] width 132 height 14
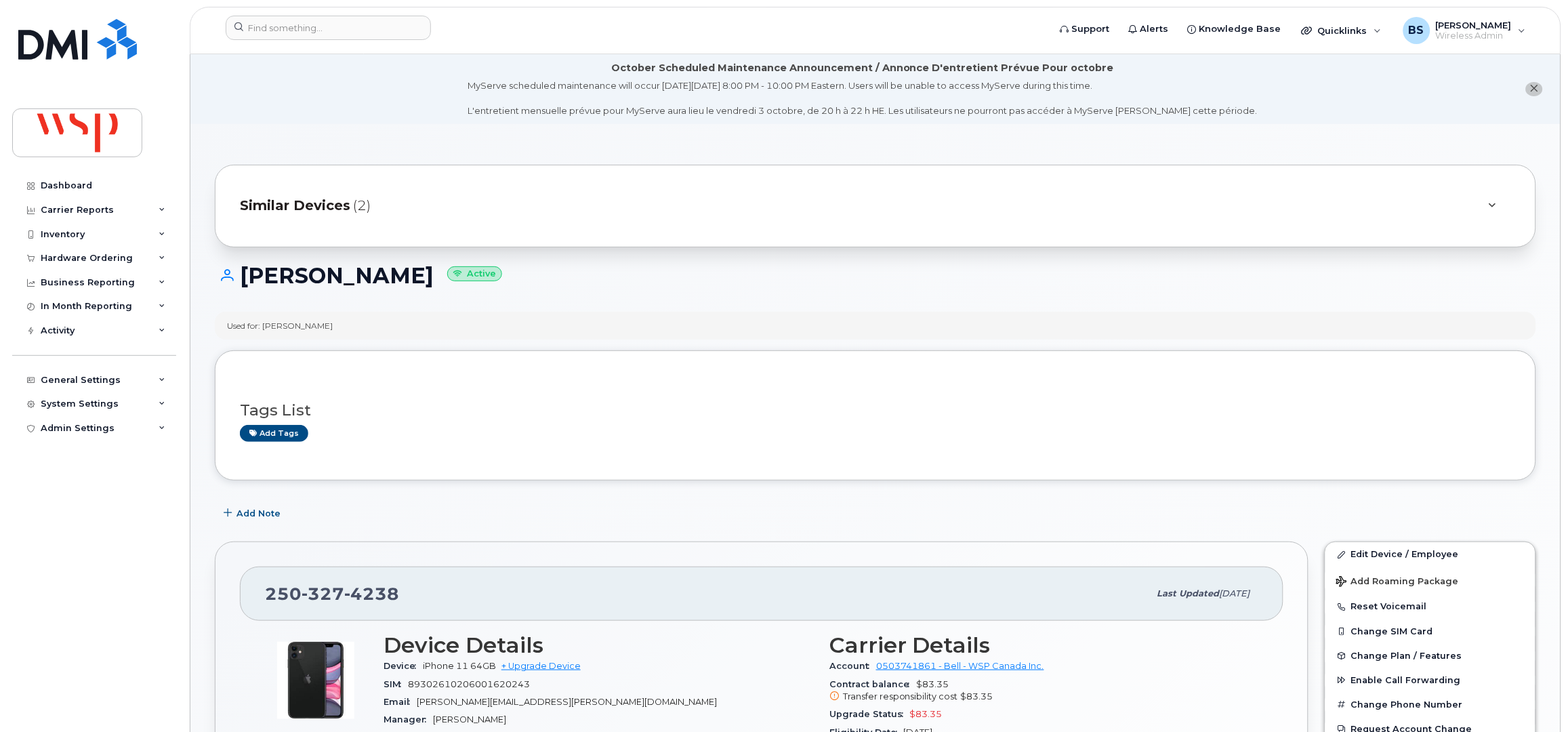
scroll to position [89, 0]
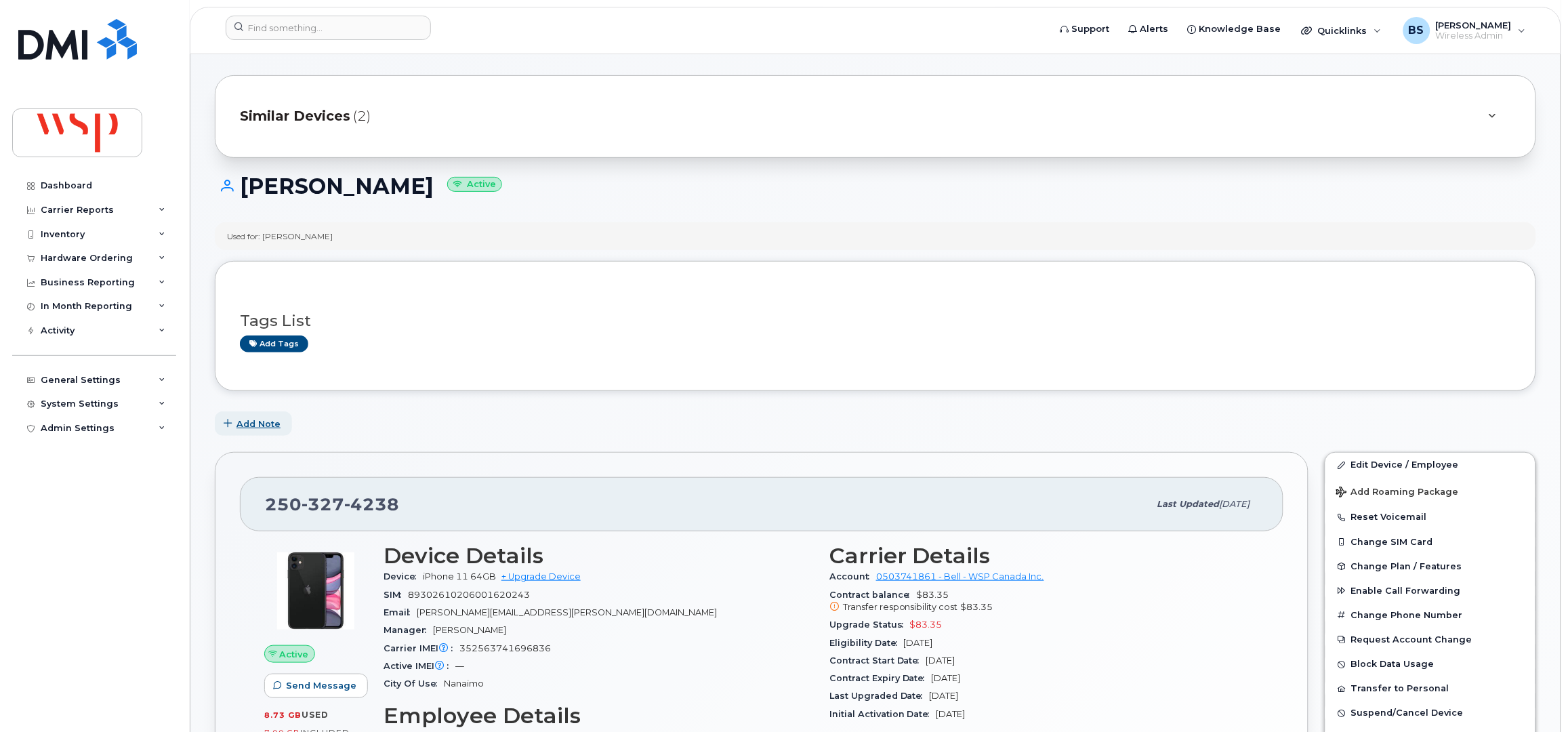
click at [262, 425] on span "Add Note" at bounding box center [258, 423] width 44 height 13
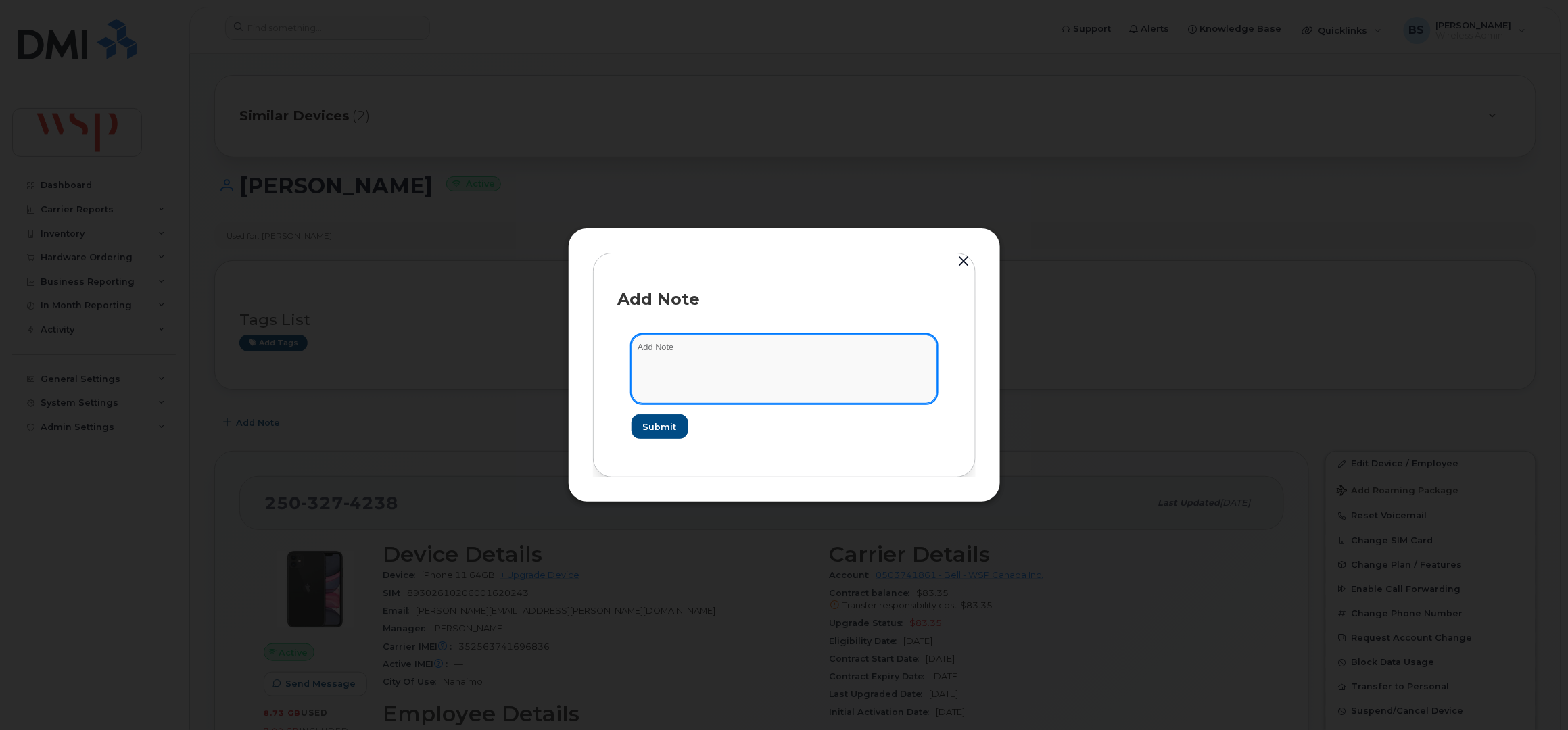
click at [788, 396] on textarea at bounding box center [784, 369] width 305 height 69
type textarea "asked [PERSON_NAME] to port out"
click at [658, 420] on span "Submit" at bounding box center [659, 426] width 34 height 13
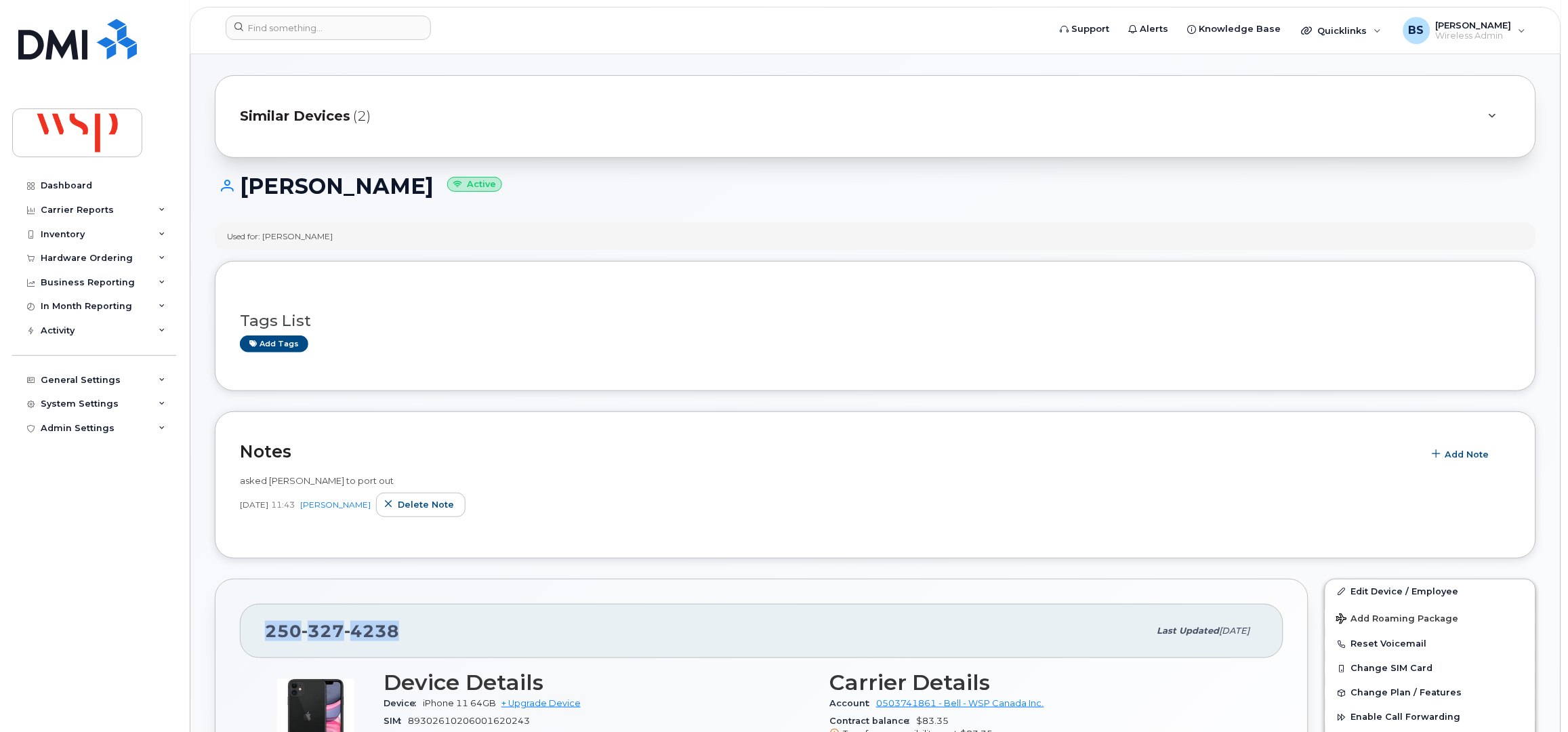
drag, startPoint x: 334, startPoint y: 632, endPoint x: 255, endPoint y: 640, distance: 79.4
click at [255, 640] on div "[PHONE_NUMBER] Last updated [DATE]" at bounding box center [762, 631] width 1044 height 55
copy span "[PHONE_NUMBER]"
